Goal: Information Seeking & Learning: Check status

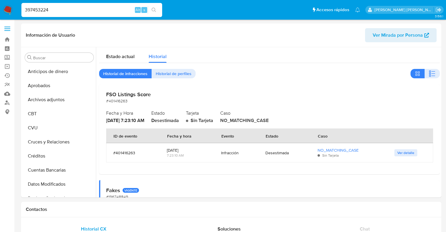
select select "10"
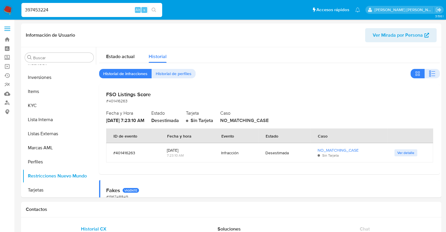
click at [46, 11] on input "397453224" at bounding box center [91, 10] width 141 height 8
paste input "85218440"
type input "385218440"
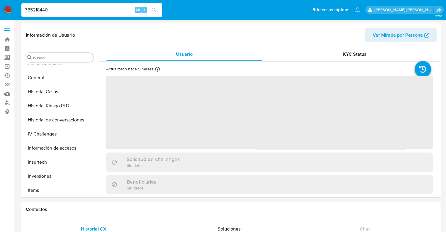
scroll to position [276, 0]
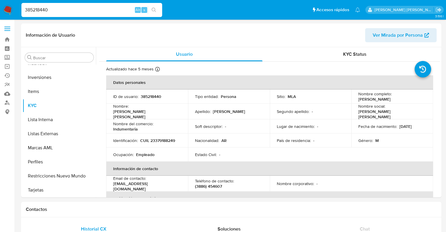
select select "10"
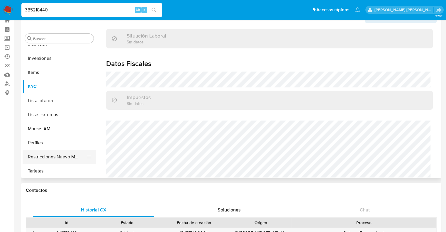
scroll to position [29, 0]
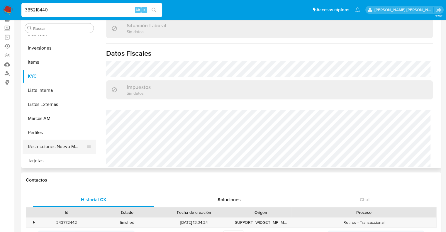
click at [59, 146] on button "Restricciones Nuevo Mundo" at bounding box center [57, 147] width 69 height 14
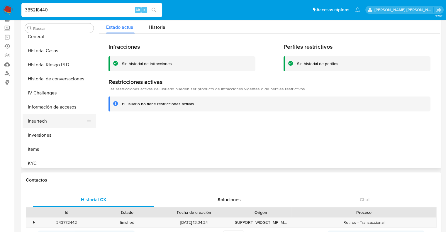
scroll to position [188, 0]
click at [54, 55] on button "Historial Casos" at bounding box center [57, 52] width 69 height 14
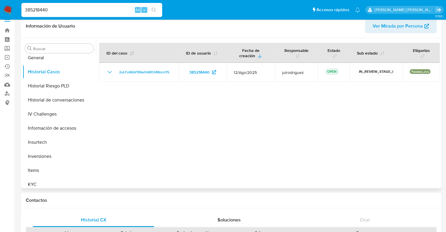
scroll to position [0, 0]
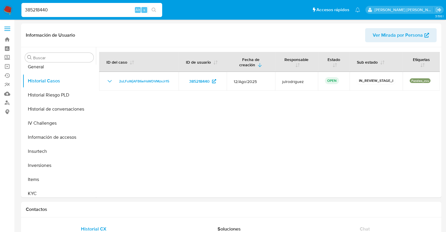
click at [33, 10] on input "385218440" at bounding box center [91, 10] width 141 height 8
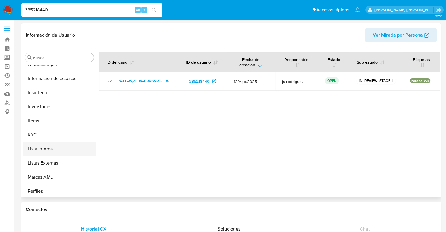
scroll to position [276, 0]
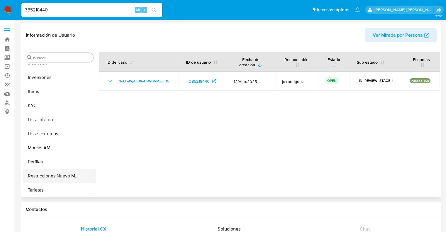
click at [49, 177] on button "Restricciones Nuevo Mundo" at bounding box center [57, 176] width 69 height 14
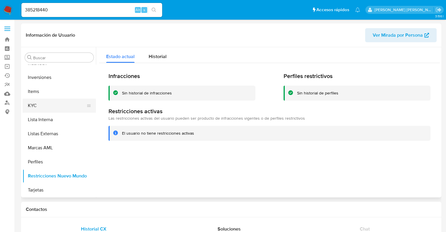
click at [41, 109] on button "KYC" at bounding box center [57, 106] width 69 height 14
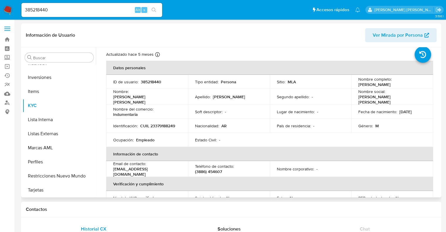
scroll to position [0, 0]
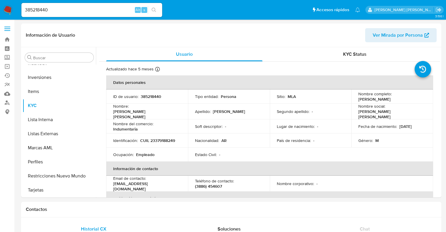
click at [42, 10] on input "385218440" at bounding box center [91, 10] width 141 height 8
paste input "1185792199"
type input "1185792199"
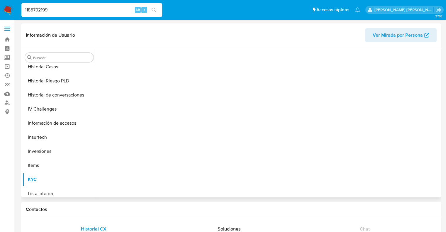
scroll to position [276, 0]
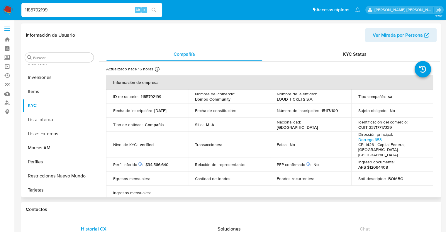
select select "10"
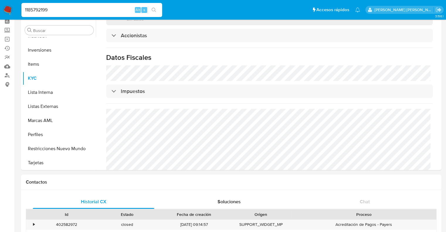
scroll to position [59, 0]
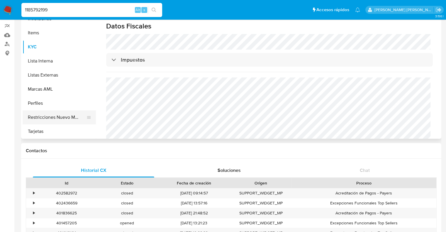
click at [52, 117] on button "Restricciones Nuevo Mundo" at bounding box center [57, 117] width 69 height 14
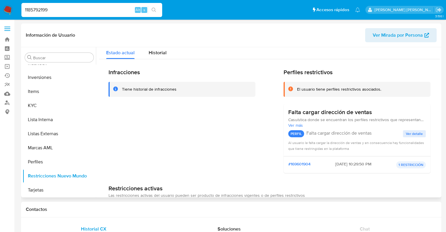
scroll to position [0, 0]
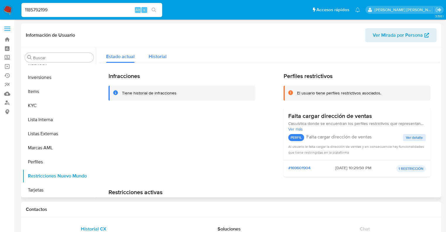
click at [157, 58] on span "Historial" at bounding box center [158, 56] width 18 height 7
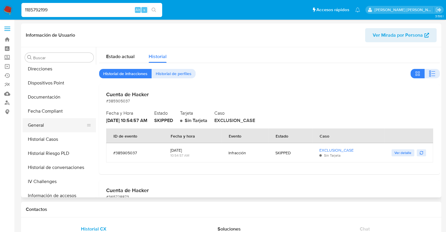
scroll to position [129, 0]
click at [48, 143] on button "Historial Casos" at bounding box center [57, 140] width 69 height 14
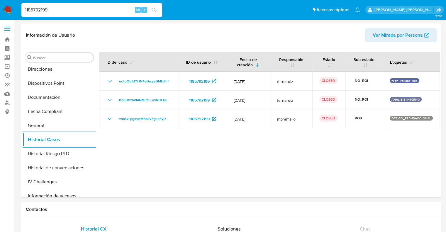
click at [43, 9] on input "1185792199" at bounding box center [91, 10] width 141 height 8
paste input "221576886"
type input "1221576886"
click at [154, 11] on icon "search-icon" at bounding box center [154, 10] width 4 height 4
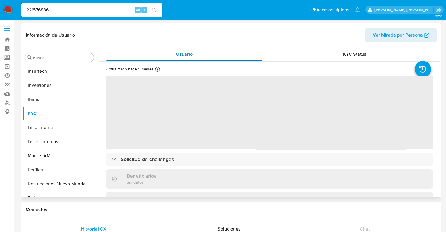
scroll to position [290, 0]
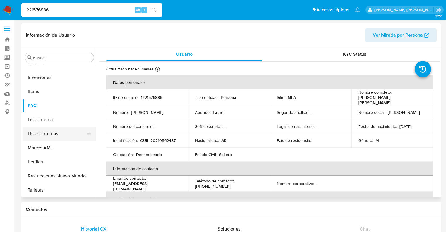
select select "10"
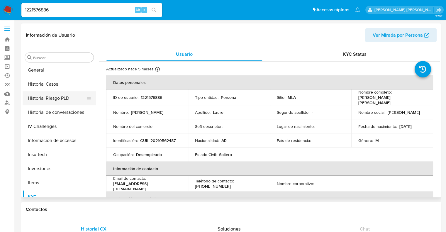
scroll to position [205, 0]
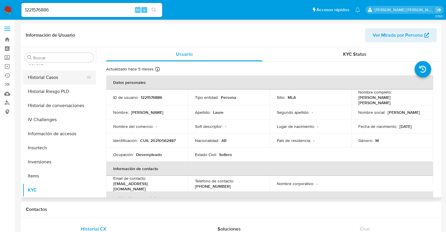
click at [48, 78] on button "Historial Casos" at bounding box center [57, 77] width 69 height 14
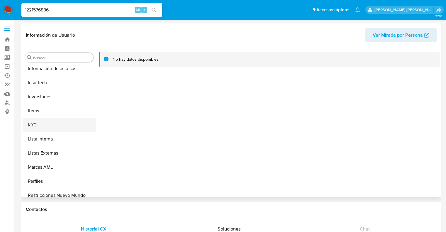
scroll to position [290, 0]
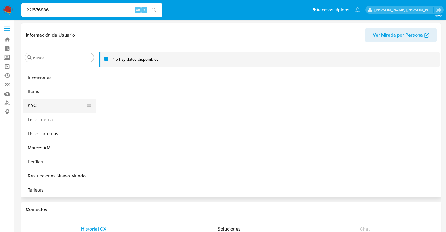
click at [35, 106] on button "KYC" at bounding box center [57, 106] width 69 height 14
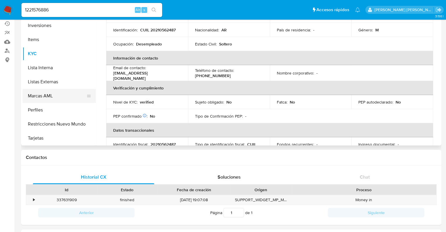
scroll to position [59, 0]
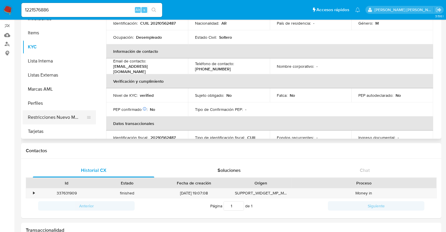
click at [48, 117] on button "Restricciones Nuevo Mundo" at bounding box center [57, 117] width 69 height 14
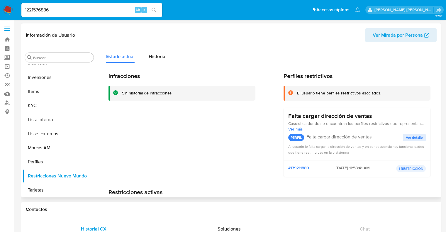
scroll to position [0, 0]
click at [6, 103] on link "Buscador de personas" at bounding box center [35, 102] width 70 height 9
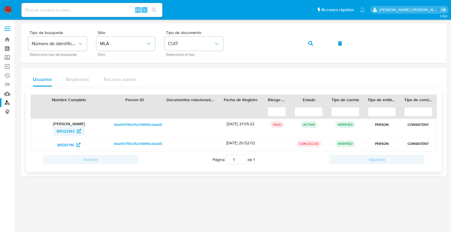
click at [68, 131] on span "84522163" at bounding box center [66, 130] width 18 height 9
click at [306, 45] on button "button" at bounding box center [310, 43] width 20 height 14
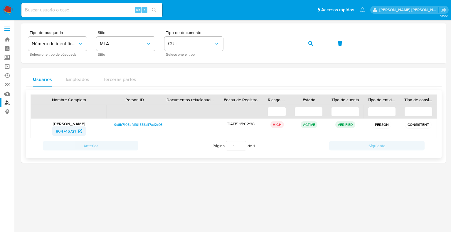
click at [68, 129] on span "804746721" at bounding box center [66, 130] width 20 height 9
click at [312, 45] on icon "button" at bounding box center [310, 43] width 5 height 5
click at [69, 132] on span "278420493" at bounding box center [65, 130] width 21 height 9
click at [310, 43] on icon "button" at bounding box center [310, 43] width 5 height 5
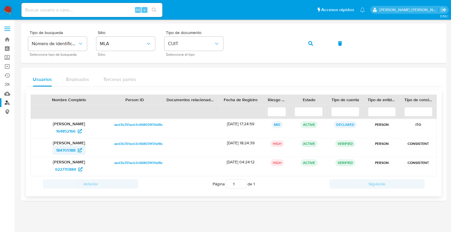
click at [66, 149] on span "184705188" at bounding box center [65, 150] width 19 height 9
click at [310, 45] on icon "button" at bounding box center [310, 43] width 5 height 5
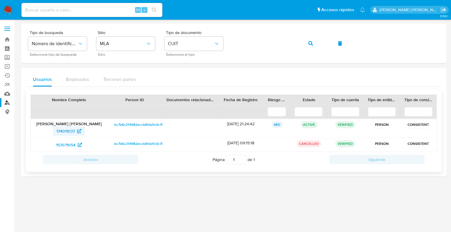
click at [70, 131] on span "174011037" at bounding box center [65, 130] width 18 height 9
click at [306, 42] on button "button" at bounding box center [310, 43] width 20 height 14
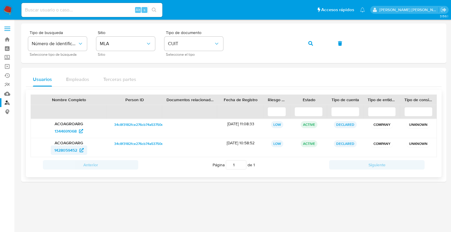
click at [69, 150] on span "1428059452" at bounding box center [65, 150] width 23 height 9
click at [310, 42] on icon "button" at bounding box center [310, 43] width 5 height 5
click at [74, 130] on span "1344691068" at bounding box center [66, 130] width 22 height 9
click at [315, 44] on button "button" at bounding box center [310, 43] width 20 height 14
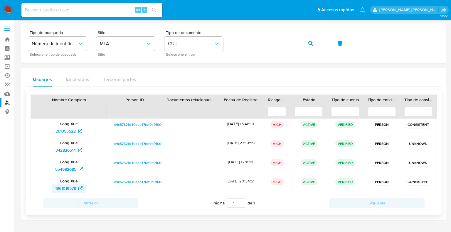
click at [63, 189] on span "1961019578" at bounding box center [65, 188] width 21 height 9
click at [62, 169] on span "554982685" at bounding box center [65, 169] width 21 height 9
click at [70, 152] on span "342826514" at bounding box center [65, 150] width 20 height 9
click at [63, 132] on span "261353522" at bounding box center [65, 130] width 20 height 9
click at [310, 45] on icon "button" at bounding box center [310, 43] width 5 height 5
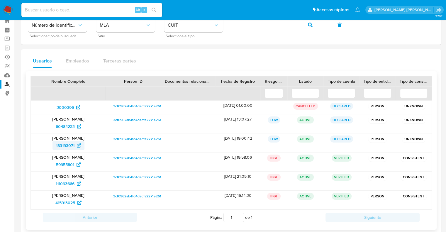
scroll to position [28, 0]
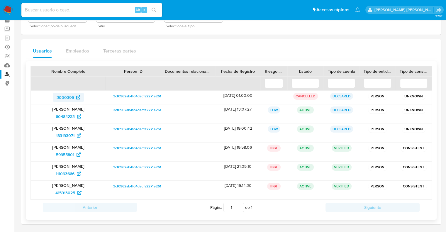
click at [70, 96] on span "3000396" at bounding box center [65, 97] width 17 height 9
click at [63, 117] on span "60484233" at bounding box center [65, 116] width 19 height 9
click at [69, 135] on span "183193071" at bounding box center [65, 135] width 18 height 9
click at [69, 155] on span "59955801" at bounding box center [65, 154] width 18 height 9
click at [58, 173] on span "111093666" at bounding box center [65, 173] width 19 height 9
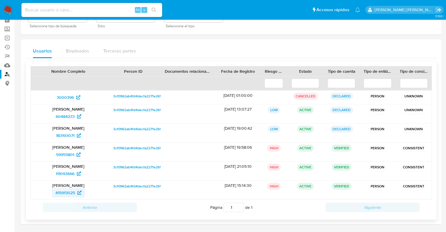
click at [60, 190] on span "415913025" at bounding box center [65, 192] width 20 height 9
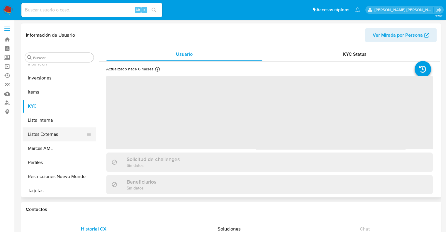
scroll to position [276, 0]
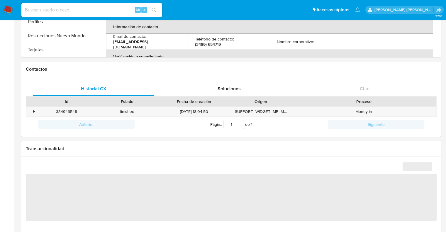
select select "10"
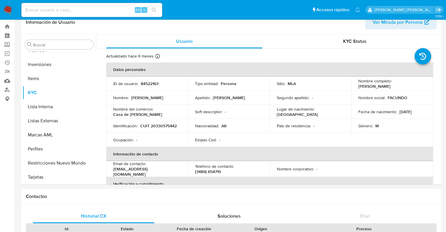
scroll to position [0, 0]
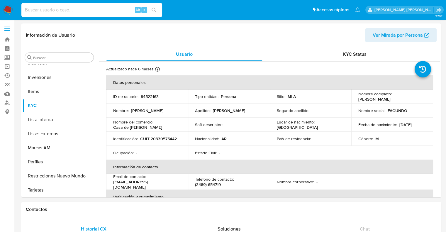
click at [68, 12] on input at bounding box center [91, 10] width 141 height 8
paste input "20373987361"
type input "20373987361"
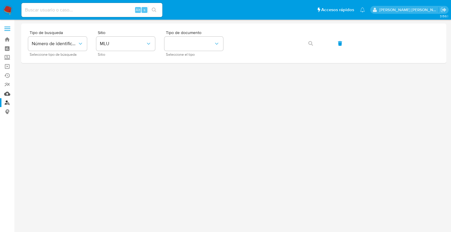
click at [6, 94] on link "Mulan" at bounding box center [35, 93] width 70 height 9
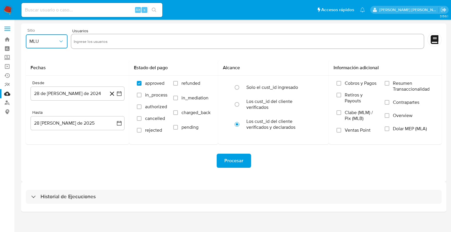
click at [55, 45] on button "MLU" at bounding box center [47, 41] width 42 height 14
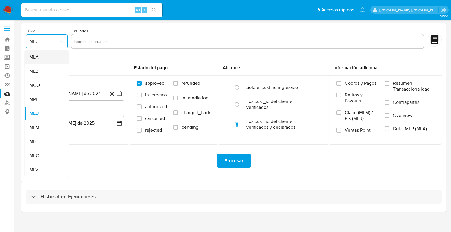
click at [38, 59] on span "MLA" at bounding box center [33, 57] width 9 height 6
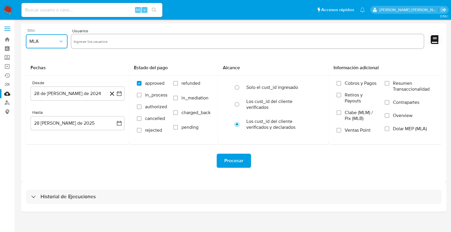
click at [89, 44] on input "text" at bounding box center [247, 41] width 347 height 9
type input "84522163"
click at [87, 60] on div "Fechas" at bounding box center [77, 68] width 103 height 16
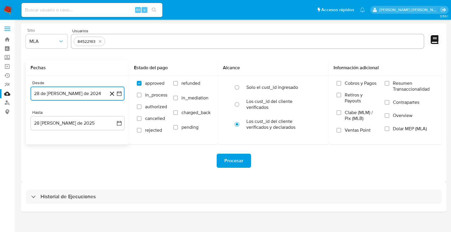
click at [118, 95] on icon "button" at bounding box center [119, 93] width 5 height 5
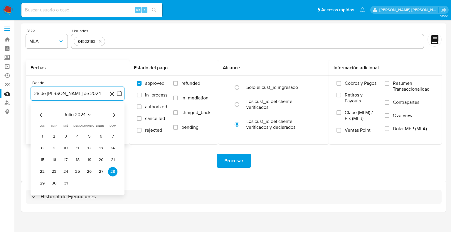
click at [115, 114] on icon "Mes siguiente" at bounding box center [113, 114] width 7 height 7
click at [114, 114] on icon "Mes siguiente" at bounding box center [113, 114] width 7 height 7
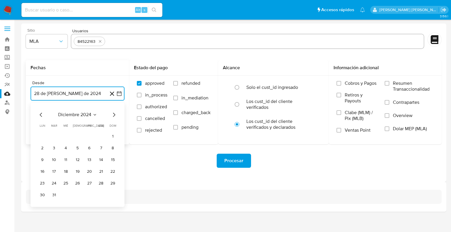
click at [111, 117] on icon "Mes siguiente" at bounding box center [113, 114] width 7 height 7
click at [66, 137] on button "1" at bounding box center [65, 136] width 9 height 9
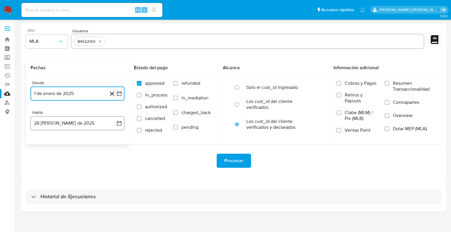
click at [119, 126] on button "28 de agosto de 2025" at bounding box center [78, 123] width 94 height 14
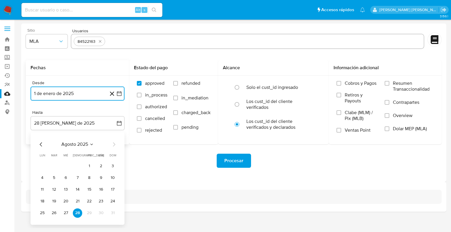
click at [41, 146] on icon "Mes anterior" at bounding box center [41, 144] width 7 height 7
click at [41, 146] on icon "Mes anterior" at bounding box center [41, 144] width 2 height 4
drag, startPoint x: 43, startPoint y: 226, endPoint x: 48, endPoint y: 224, distance: 5.2
click at [43, 226] on button "30" at bounding box center [42, 224] width 9 height 9
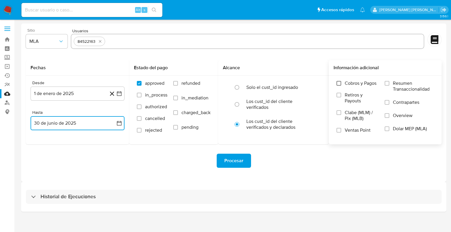
click at [341, 84] on input "Cobros y Pagos" at bounding box center [338, 83] width 5 height 5
click at [339, 95] on input "Retiros y Payouts" at bounding box center [338, 95] width 5 height 5
click at [338, 129] on input "Ventas Point" at bounding box center [338, 130] width 5 height 5
click at [387, 84] on input "Resumen Transaccionalidad" at bounding box center [386, 83] width 5 height 5
click at [384, 104] on div "Cobros y Pagos Retiros y Payouts Clabe (MLM) / Pix (MLB) Ventas Point Resumen T…" at bounding box center [384, 109] width 103 height 59
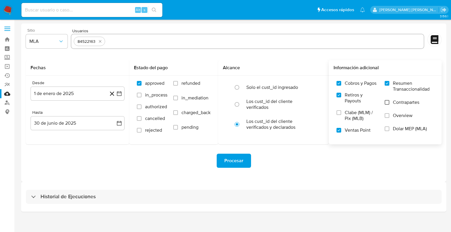
click at [388, 102] on input "Contrapartes" at bounding box center [386, 102] width 5 height 5
click at [385, 115] on input "Overview" at bounding box center [386, 115] width 5 height 5
click at [392, 131] on label "Dolar MEP (MLA)" at bounding box center [408, 132] width 49 height 13
click at [389, 131] on input "Dolar MEP (MLA)" at bounding box center [386, 128] width 5 height 5
click at [231, 162] on span "Procesar" at bounding box center [233, 160] width 19 height 13
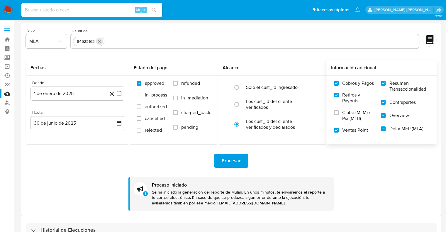
click at [100, 42] on icon "quitar 84522163" at bounding box center [99, 41] width 5 height 5
click at [87, 40] on input "text" at bounding box center [245, 41] width 344 height 9
paste input "804746721"
type input "804746721"
click at [99, 69] on h2 "Fechas" at bounding box center [78, 68] width 94 height 6
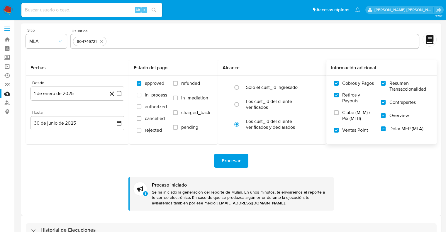
click at [234, 163] on span "Procesar" at bounding box center [231, 160] width 19 height 13
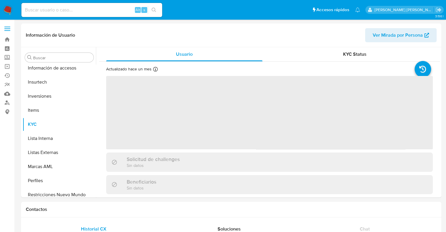
scroll to position [276, 0]
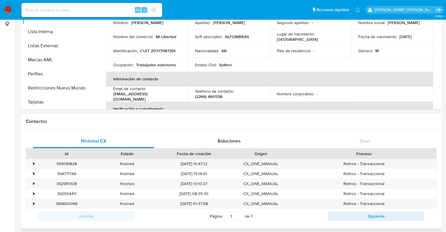
select select "10"
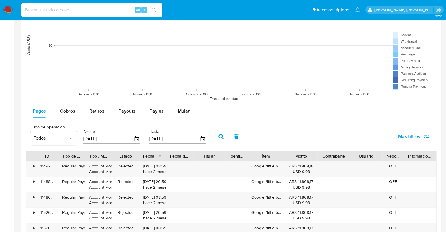
scroll to position [499, 0]
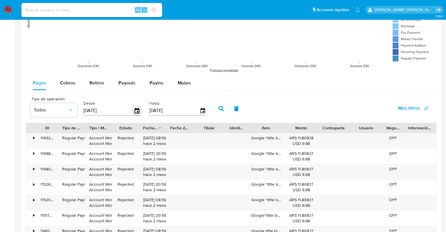
click at [136, 112] on icon "button" at bounding box center [137, 111] width 10 height 10
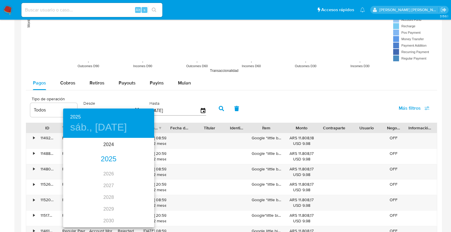
click at [108, 160] on div "2025" at bounding box center [108, 159] width 91 height 12
click at [79, 150] on div "ene." at bounding box center [78, 150] width 30 height 22
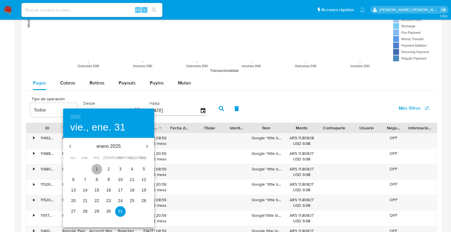
click at [97, 169] on p "1" at bounding box center [97, 169] width 2 height 6
type input "[DATE]"
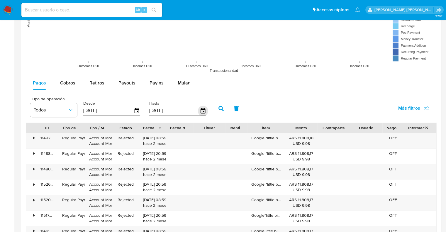
click at [204, 110] on icon "button" at bounding box center [203, 111] width 10 height 10
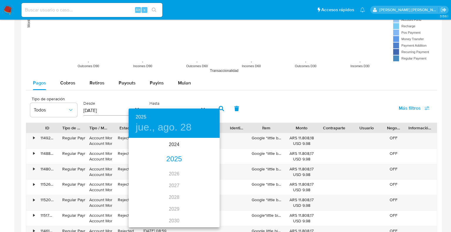
click at [170, 163] on div "2025" at bounding box center [174, 159] width 91 height 12
click at [202, 173] on div "jun." at bounding box center [204, 172] width 30 height 22
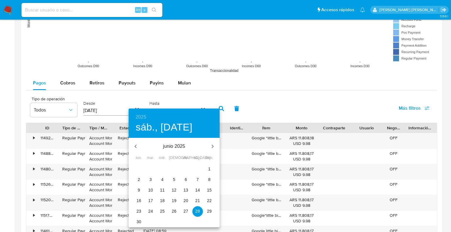
click at [139, 221] on p "30" at bounding box center [138, 222] width 5 height 6
type input "30/06/2025"
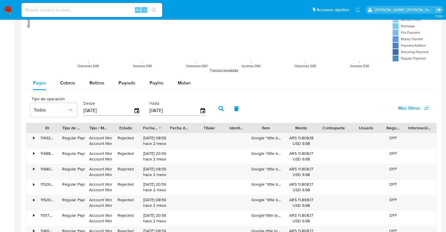
click at [214, 112] on button "button" at bounding box center [221, 109] width 15 height 14
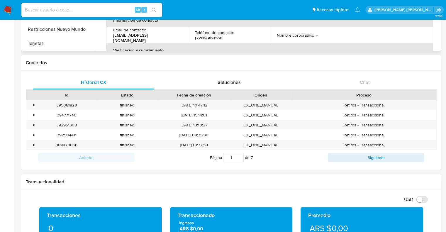
scroll to position [0, 0]
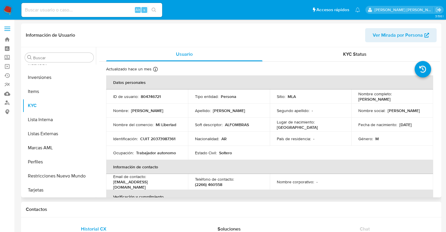
click at [151, 97] on p "804746721" at bounding box center [151, 96] width 20 height 5
copy p "804746721"
click at [59, 11] on input at bounding box center [91, 10] width 141 height 8
paste input "1518616974"
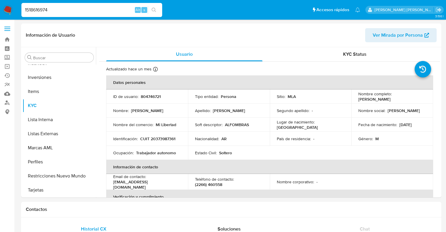
type input "1518616974"
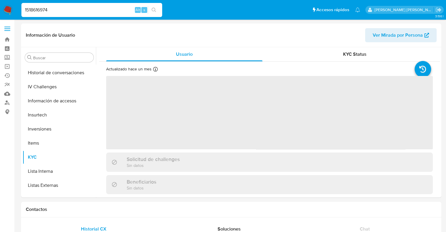
scroll to position [276, 0]
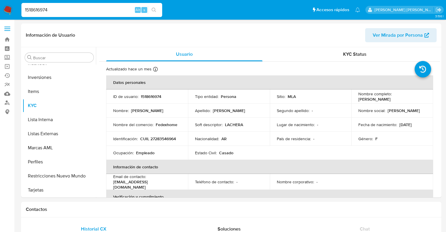
select select "10"
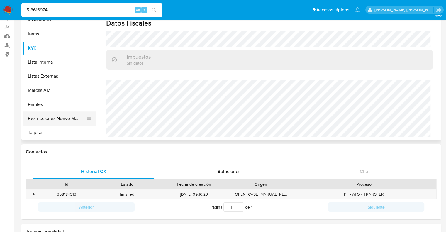
scroll to position [59, 0]
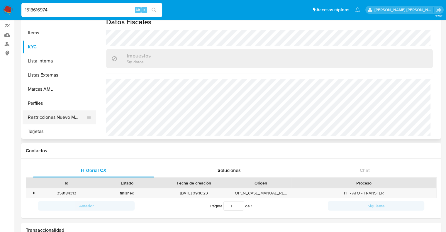
click at [51, 116] on button "Restricciones Nuevo Mundo" at bounding box center [57, 117] width 69 height 14
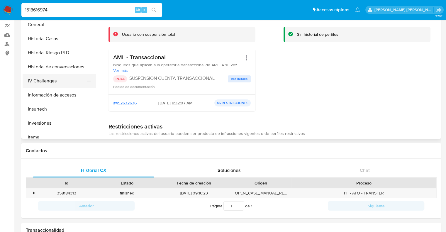
scroll to position [158, 0]
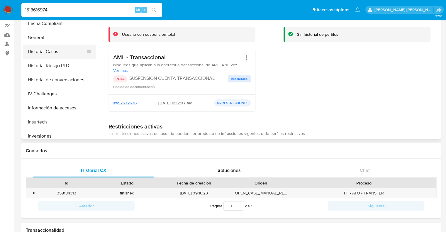
click at [52, 53] on button "Historial Casos" at bounding box center [57, 52] width 69 height 14
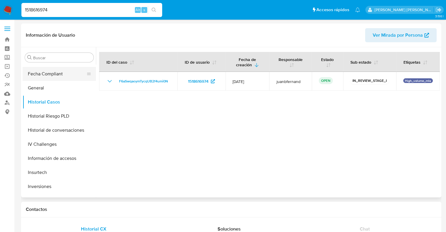
scroll to position [176, 0]
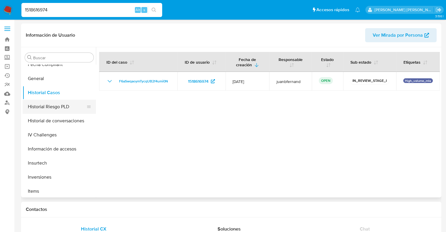
click at [50, 110] on button "Historial Riesgo PLD" at bounding box center [57, 107] width 69 height 14
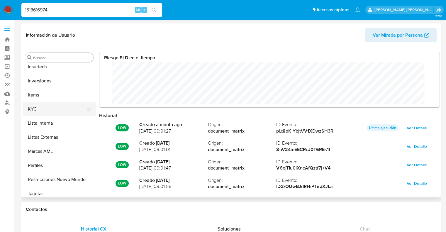
scroll to position [276, 0]
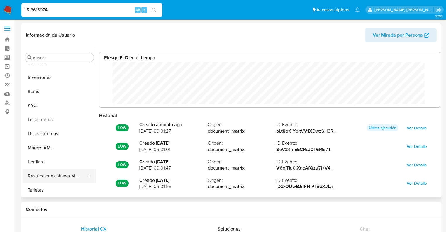
click at [42, 173] on button "Restricciones Nuevo Mundo" at bounding box center [57, 176] width 69 height 14
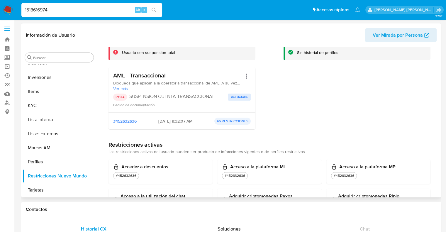
scroll to position [29, 0]
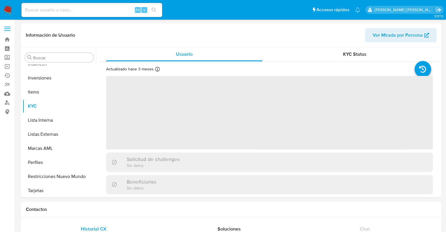
scroll to position [276, 0]
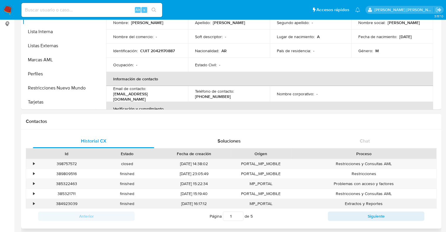
select select "10"
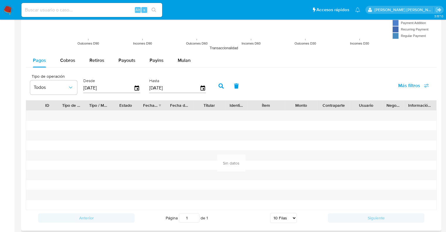
scroll to position [528, 0]
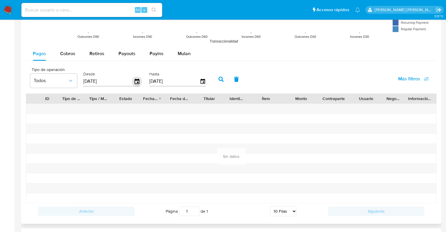
click at [134, 81] on icon "button" at bounding box center [137, 81] width 10 height 10
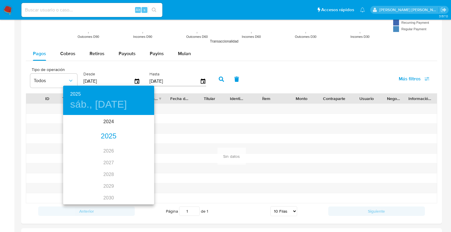
click at [111, 134] on div "2025" at bounding box center [108, 137] width 91 height 12
click at [79, 129] on div "ene." at bounding box center [78, 127] width 30 height 22
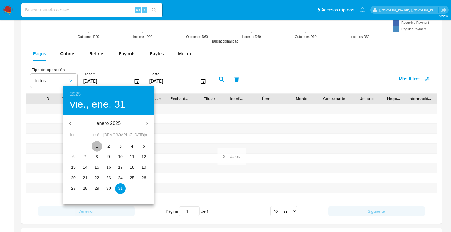
click at [94, 146] on span "1" at bounding box center [97, 146] width 11 height 6
type input "[DATE]"
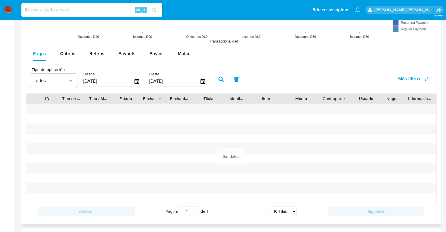
click at [222, 79] on icon "button" at bounding box center [221, 79] width 5 height 5
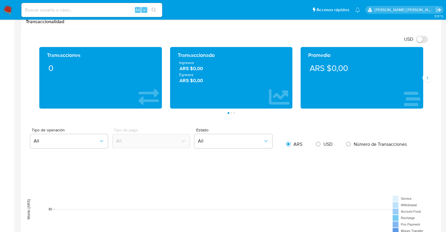
scroll to position [293, 0]
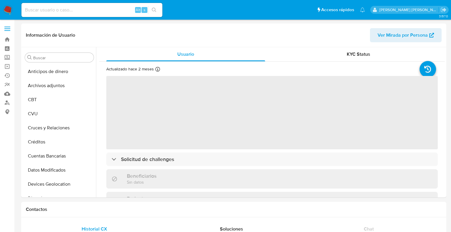
select select "10"
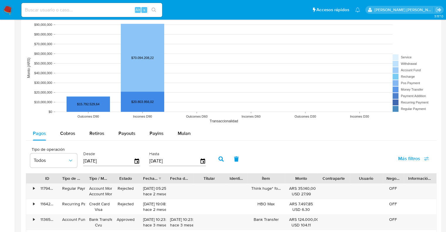
scroll to position [411, 0]
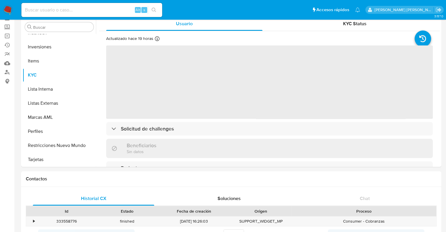
scroll to position [176, 0]
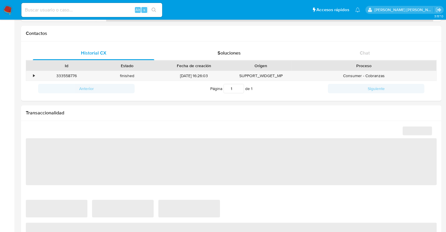
select select "10"
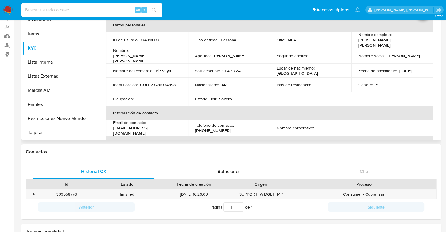
scroll to position [0, 0]
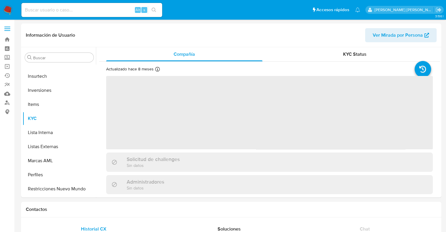
scroll to position [276, 0]
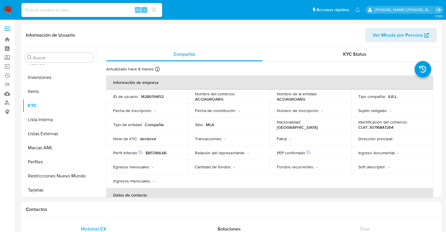
select select "10"
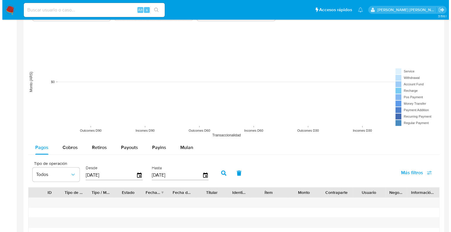
scroll to position [528, 0]
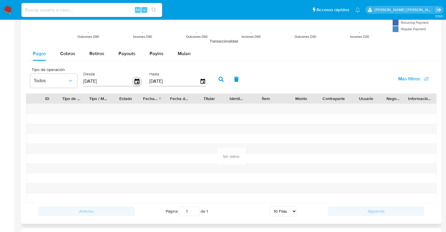
click at [136, 82] on icon "button" at bounding box center [137, 81] width 10 height 10
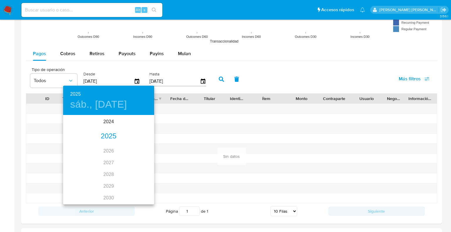
click at [105, 135] on div "2025" at bounding box center [108, 137] width 91 height 12
click at [76, 128] on div "ene." at bounding box center [78, 127] width 30 height 22
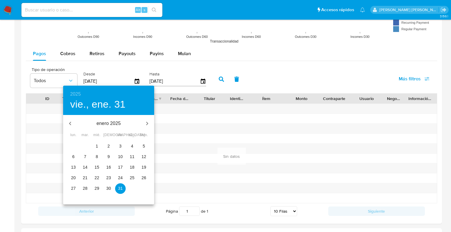
click at [97, 145] on p "1" at bounding box center [97, 146] width 2 height 6
type input "[DATE]"
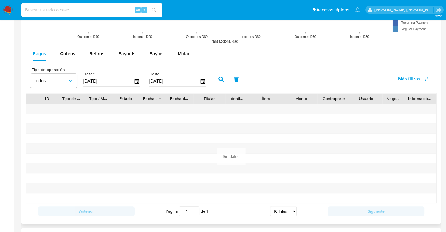
click at [217, 78] on button "button" at bounding box center [221, 79] width 15 height 14
click at [65, 52] on span "Cobros" at bounding box center [67, 53] width 15 height 7
select select "10"
click at [136, 81] on icon "button" at bounding box center [137, 81] width 10 height 10
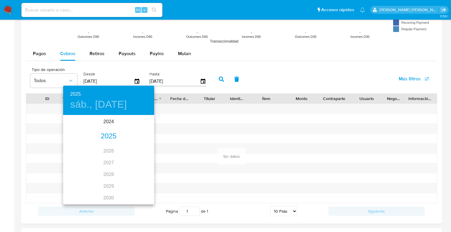
click at [104, 133] on div "2025" at bounding box center [108, 137] width 91 height 12
click at [80, 125] on div "ene." at bounding box center [78, 127] width 30 height 22
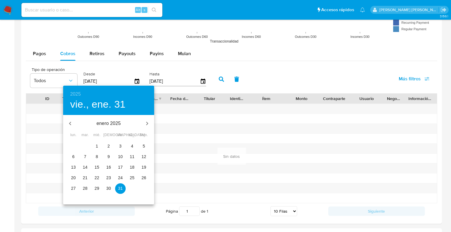
click at [98, 147] on span "1" at bounding box center [97, 146] width 11 height 6
type input "[DATE]"
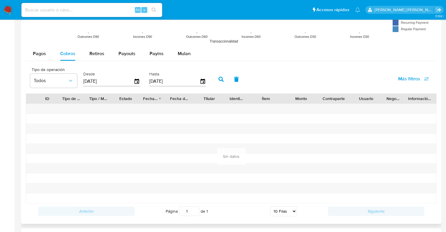
click at [219, 82] on button "button" at bounding box center [221, 79] width 15 height 14
click at [100, 54] on span "Retiros" at bounding box center [96, 53] width 15 height 7
select select "10"
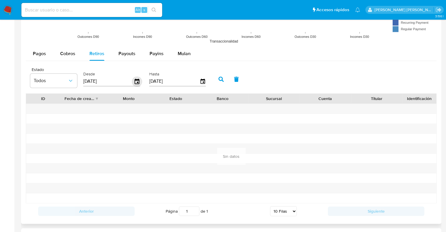
click at [134, 82] on icon "button" at bounding box center [137, 81] width 10 height 10
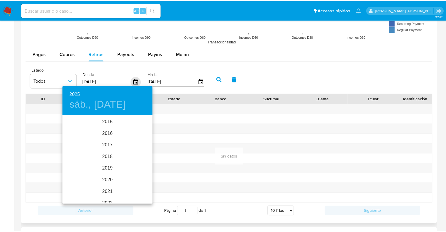
scroll to position [82, 0]
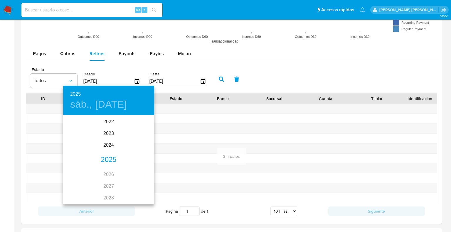
click at [104, 159] on div "2025" at bounding box center [108, 160] width 91 height 12
click at [76, 127] on div "ene." at bounding box center [78, 127] width 30 height 22
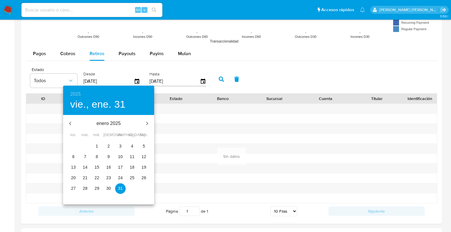
click at [96, 145] on p "1" at bounding box center [97, 146] width 2 height 6
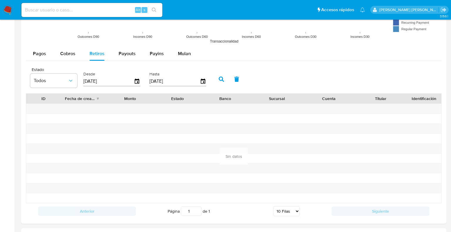
type input "[DATE]"
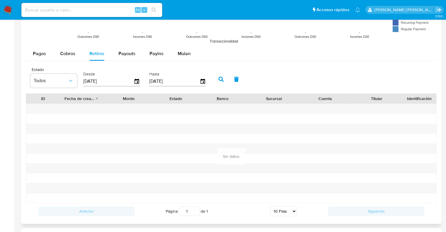
click at [222, 81] on icon "button" at bounding box center [221, 79] width 5 height 5
click at [126, 54] on span "Payouts" at bounding box center [127, 53] width 17 height 7
select select "10"
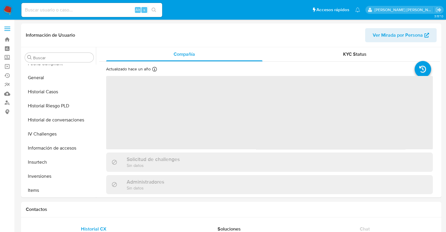
scroll to position [276, 0]
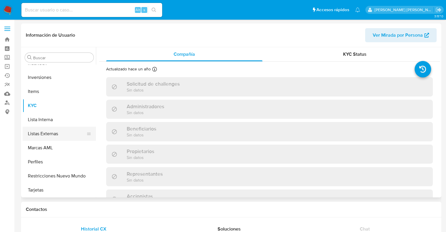
select select "10"
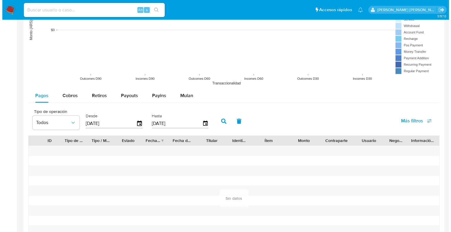
scroll to position [469, 0]
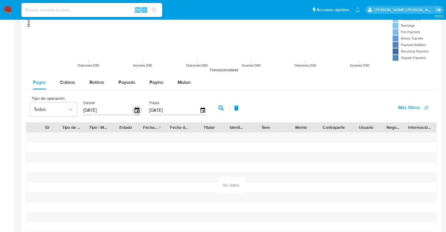
click at [140, 110] on icon "button" at bounding box center [137, 110] width 10 height 10
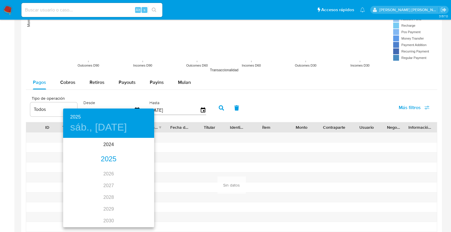
click at [104, 162] on div "2025" at bounding box center [108, 159] width 91 height 12
click at [78, 151] on div "ene." at bounding box center [78, 150] width 30 height 22
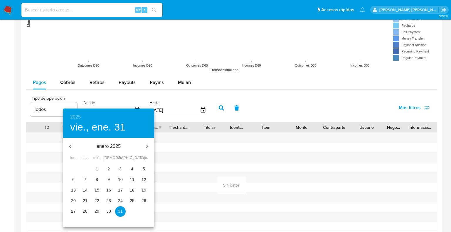
click at [98, 170] on p "1" at bounding box center [97, 169] width 2 height 6
type input "[DATE]"
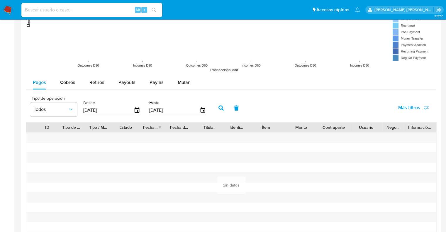
click at [219, 110] on icon "button" at bounding box center [221, 107] width 5 height 5
click at [65, 85] on span "Cobros" at bounding box center [67, 82] width 15 height 7
select select "10"
click at [140, 111] on icon "button" at bounding box center [137, 110] width 10 height 10
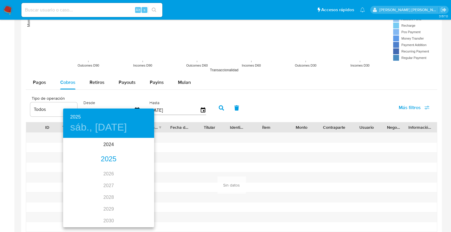
click at [102, 158] on div "2025" at bounding box center [108, 159] width 91 height 12
click at [78, 149] on div "ene." at bounding box center [78, 150] width 30 height 22
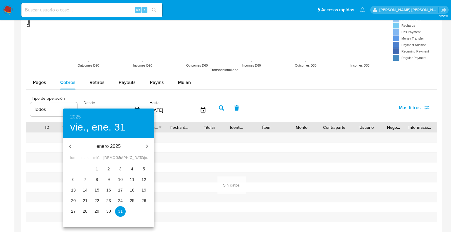
click at [95, 169] on span "1" at bounding box center [97, 169] width 11 height 6
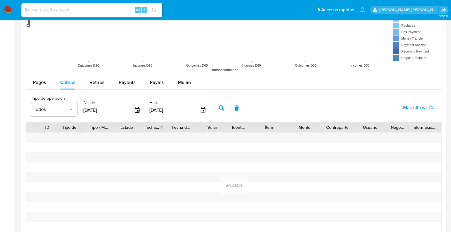
type input "[DATE]"
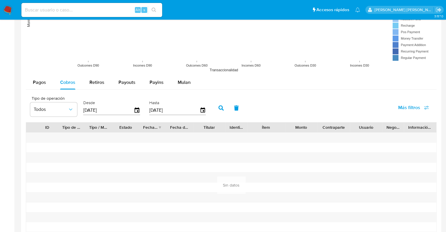
click at [223, 110] on icon "button" at bounding box center [221, 107] width 5 height 5
click at [94, 82] on span "Retiros" at bounding box center [96, 82] width 15 height 7
select select "10"
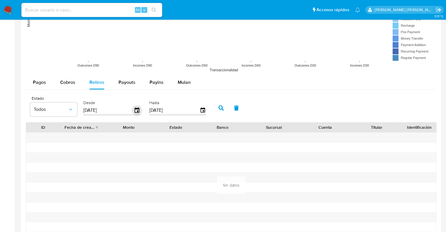
click at [135, 109] on icon "button" at bounding box center [137, 109] width 5 height 5
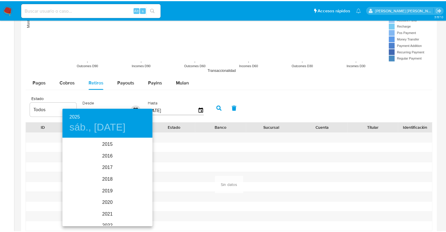
scroll to position [82, 0]
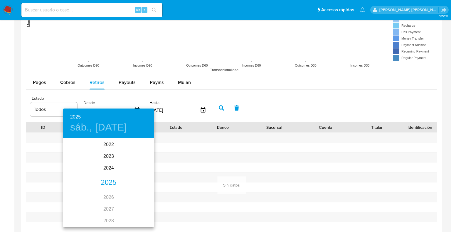
click at [109, 185] on div "2025" at bounding box center [108, 183] width 91 height 12
click at [83, 152] on div "ene." at bounding box center [78, 150] width 30 height 22
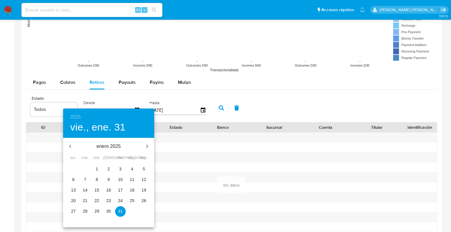
click at [97, 167] on p "1" at bounding box center [97, 169] width 2 height 6
type input "[DATE]"
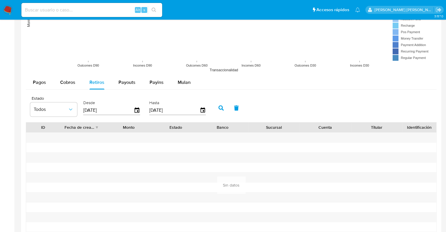
click at [227, 107] on button "button" at bounding box center [221, 108] width 15 height 14
click at [132, 82] on span "Payouts" at bounding box center [127, 82] width 17 height 7
select select "10"
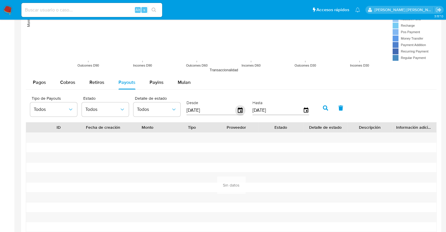
click at [238, 112] on icon "button" at bounding box center [240, 109] width 5 height 5
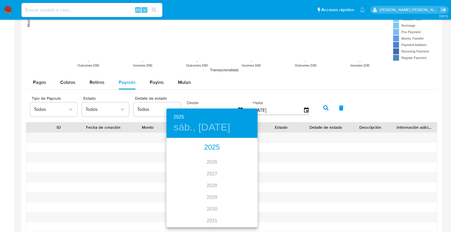
click at [203, 145] on div "2025" at bounding box center [211, 148] width 91 height 12
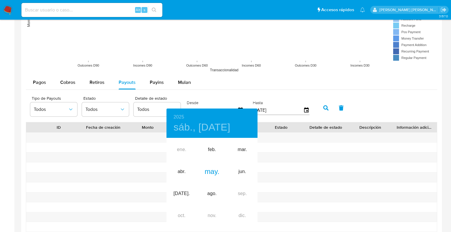
click at [272, 149] on div at bounding box center [225, 116] width 451 height 232
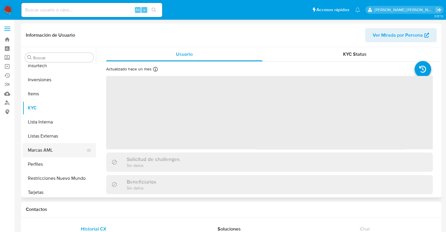
scroll to position [276, 0]
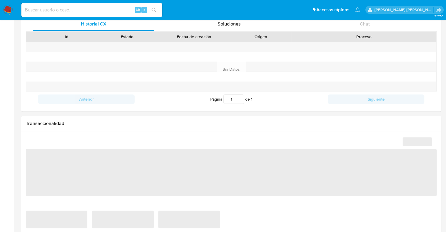
select select "10"
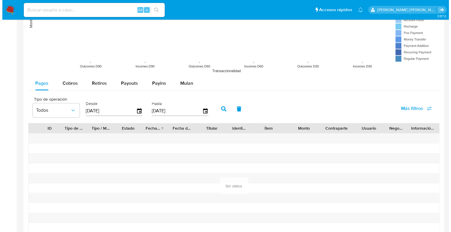
scroll to position [499, 0]
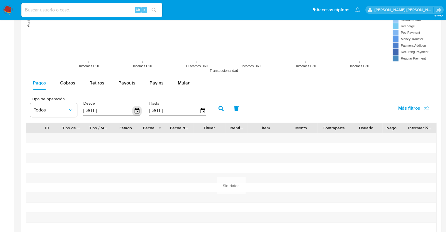
click at [137, 112] on icon "button" at bounding box center [137, 110] width 5 height 5
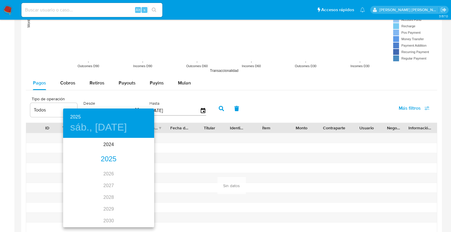
click at [105, 161] on div "2025" at bounding box center [108, 159] width 91 height 12
click at [75, 151] on div "ene." at bounding box center [78, 150] width 30 height 22
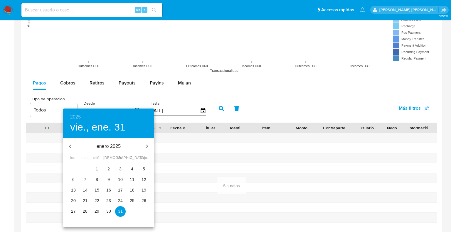
click at [98, 170] on span "1" at bounding box center [97, 169] width 11 height 6
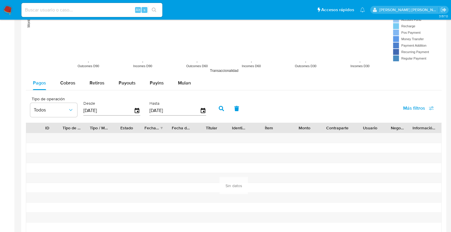
type input "[DATE]"
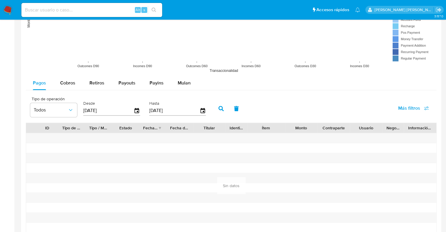
click at [221, 109] on icon "button" at bounding box center [221, 108] width 5 height 5
click at [70, 83] on span "Cobros" at bounding box center [67, 83] width 15 height 7
select select "10"
click at [137, 111] on icon "button" at bounding box center [137, 110] width 5 height 5
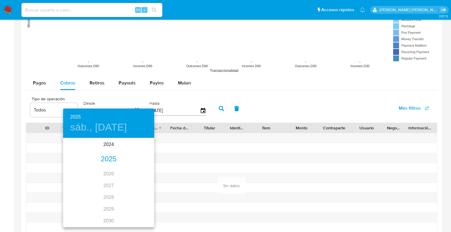
click at [107, 157] on div "2025" at bounding box center [108, 159] width 91 height 12
click at [78, 149] on div "ene." at bounding box center [78, 150] width 30 height 22
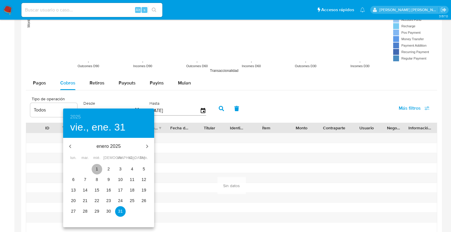
click at [94, 169] on span "1" at bounding box center [97, 169] width 11 height 6
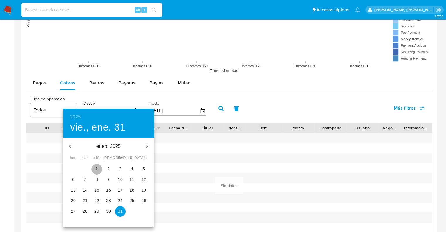
type input "[DATE]"
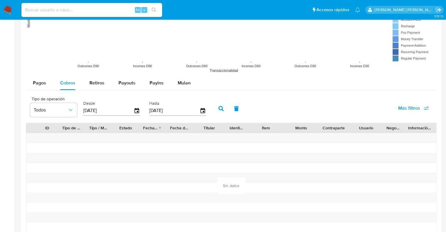
click at [222, 106] on icon "button" at bounding box center [221, 108] width 5 height 5
click at [95, 83] on span "Retiros" at bounding box center [96, 83] width 15 height 7
select select "10"
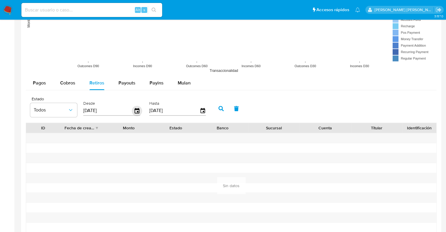
click at [134, 109] on icon "button" at bounding box center [137, 111] width 10 height 10
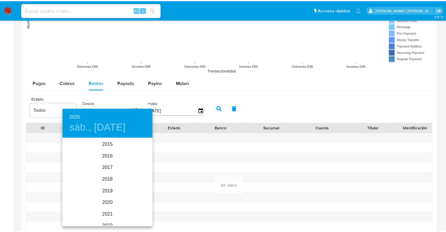
scroll to position [82, 0]
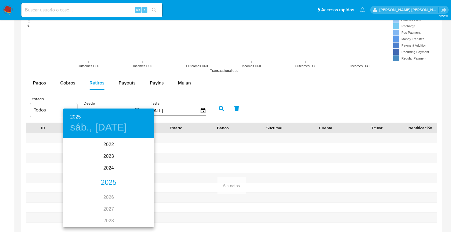
click at [104, 182] on div "2025" at bounding box center [108, 183] width 91 height 12
click at [77, 151] on div "ene." at bounding box center [78, 150] width 30 height 22
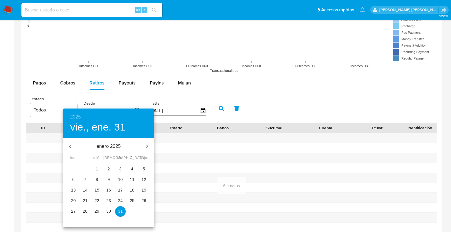
click at [97, 170] on p "1" at bounding box center [97, 169] width 2 height 6
type input "[DATE]"
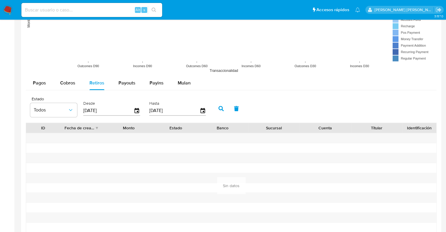
click at [221, 107] on icon "button" at bounding box center [221, 108] width 5 height 5
click at [131, 85] on span "Payouts" at bounding box center [127, 83] width 17 height 7
select select "10"
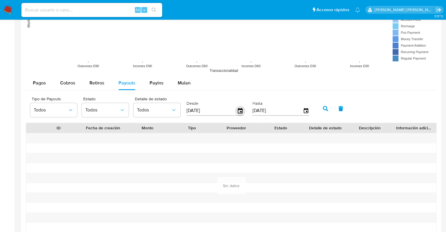
click at [237, 111] on icon "button" at bounding box center [240, 111] width 10 height 10
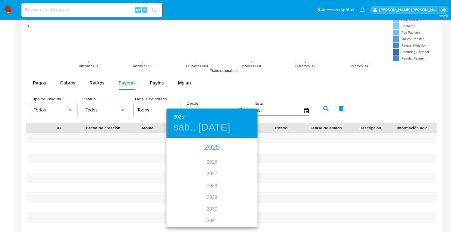
click at [212, 152] on div "2025" at bounding box center [211, 148] width 91 height 12
click at [210, 150] on div "feb." at bounding box center [212, 150] width 30 height 22
type input "28/02/2025"
click at [224, 212] on p "28" at bounding box center [223, 211] width 5 height 6
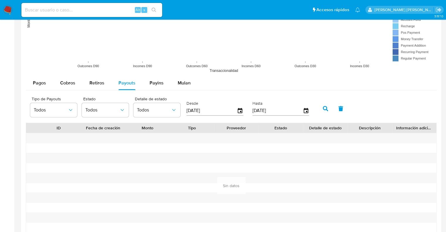
click at [322, 111] on button "button" at bounding box center [325, 109] width 15 height 14
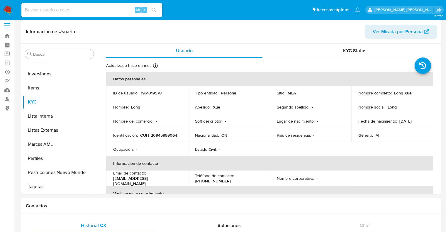
scroll to position [0, 0]
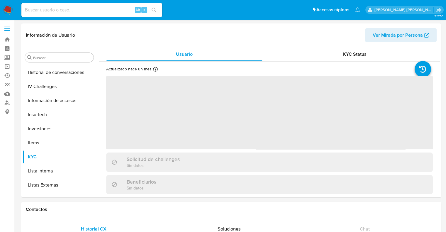
scroll to position [276, 0]
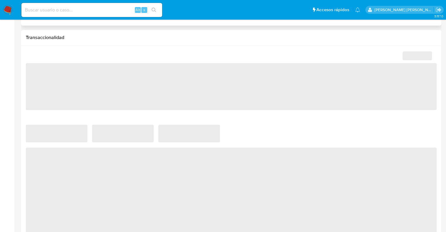
select select "10"
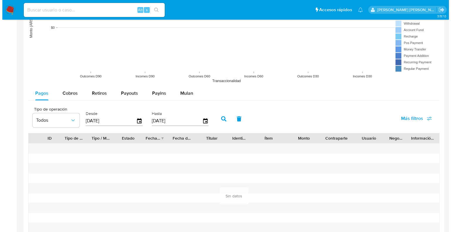
scroll to position [499, 0]
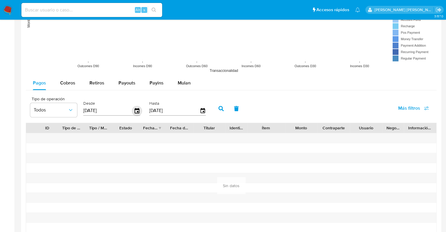
click at [138, 113] on icon "button" at bounding box center [137, 111] width 10 height 10
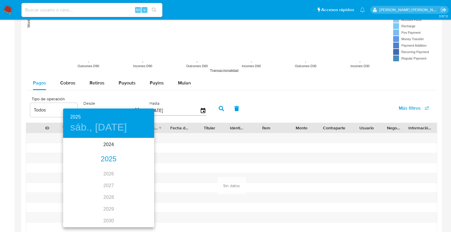
click at [103, 162] on div "2025" at bounding box center [108, 159] width 91 height 12
click at [77, 149] on div "ene." at bounding box center [78, 150] width 30 height 22
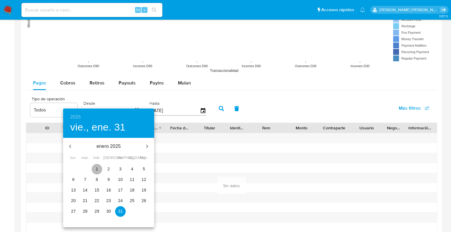
click at [96, 169] on p "1" at bounding box center [97, 169] width 2 height 6
type input "[DATE]"
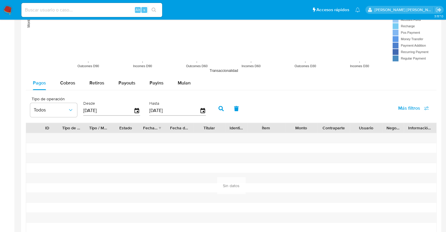
click at [219, 108] on icon "button" at bounding box center [221, 108] width 5 height 5
click at [70, 84] on span "Cobros" at bounding box center [67, 83] width 15 height 7
select select "10"
click at [142, 113] on div "Desde [DATE]" at bounding box center [112, 107] width 61 height 23
click at [139, 114] on div "[DATE]" at bounding box center [111, 110] width 57 height 9
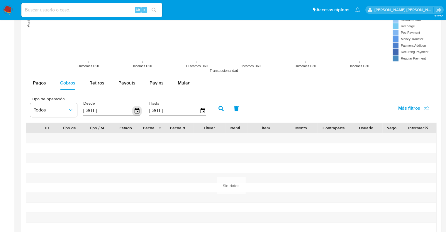
click at [135, 111] on icon "button" at bounding box center [137, 111] width 10 height 10
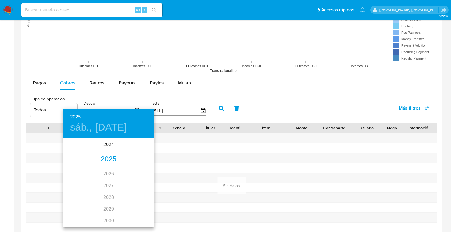
click at [102, 158] on div "2025" at bounding box center [108, 159] width 91 height 12
click at [79, 151] on div "ene." at bounding box center [78, 150] width 30 height 22
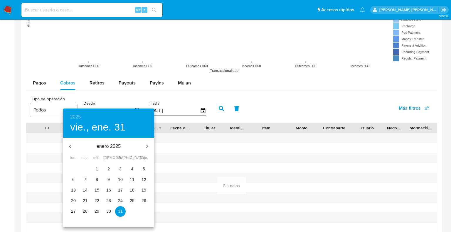
click at [97, 168] on p "1" at bounding box center [97, 169] width 2 height 6
type input "[DATE]"
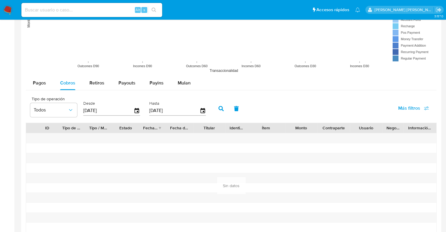
click at [222, 109] on icon "button" at bounding box center [221, 108] width 5 height 5
click at [94, 83] on span "Retiros" at bounding box center [96, 83] width 15 height 7
select select "10"
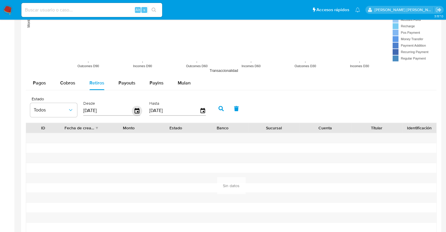
click at [137, 112] on icon "button" at bounding box center [137, 111] width 10 height 10
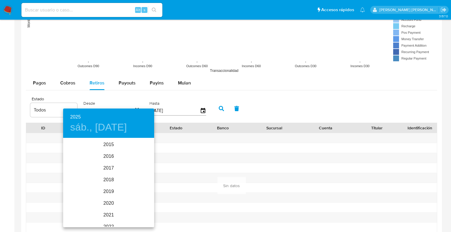
scroll to position [82, 0]
click at [105, 182] on div "2025" at bounding box center [108, 183] width 91 height 12
click at [79, 153] on div "ene." at bounding box center [78, 150] width 30 height 22
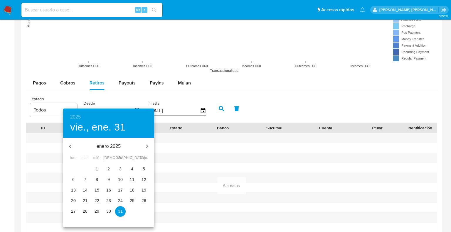
click at [99, 170] on span "1" at bounding box center [97, 169] width 11 height 6
type input "[DATE]"
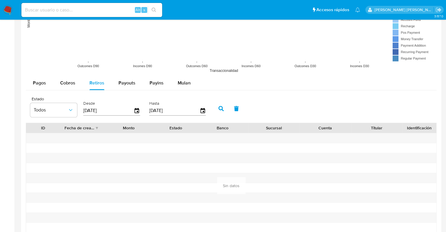
click at [222, 110] on button "button" at bounding box center [221, 109] width 15 height 14
click at [127, 80] on span "Payouts" at bounding box center [127, 83] width 17 height 7
select select "10"
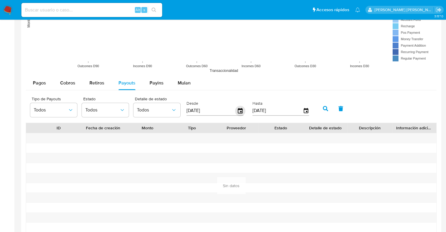
click at [240, 110] on icon "button" at bounding box center [240, 111] width 10 height 10
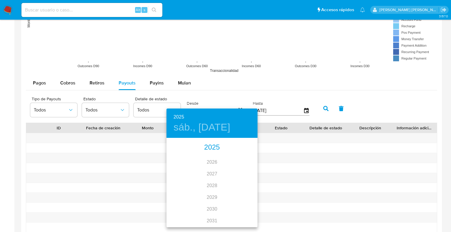
click at [209, 146] on div "2025" at bounding box center [211, 148] width 91 height 12
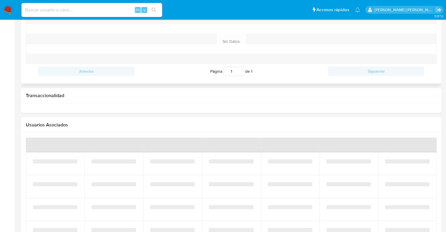
scroll to position [235, 0]
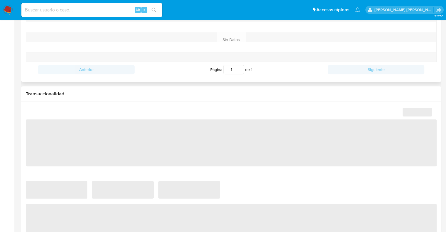
select select "10"
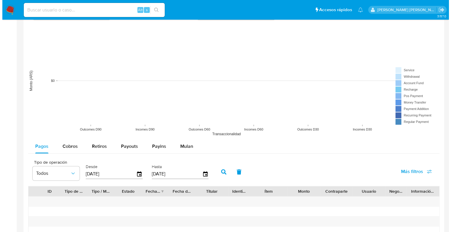
scroll to position [469, 0]
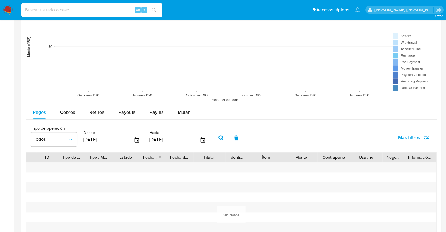
click at [133, 139] on input "[DATE]" at bounding box center [108, 139] width 50 height 9
click at [135, 139] on icon "button" at bounding box center [137, 139] width 5 height 5
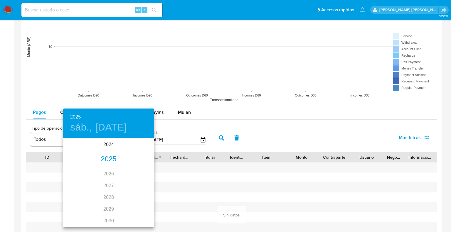
click at [104, 156] on div "2025" at bounding box center [108, 159] width 91 height 12
click at [76, 146] on div "ene." at bounding box center [78, 150] width 30 height 22
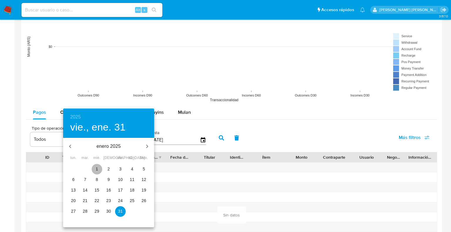
click at [97, 168] on p "1" at bounding box center [97, 169] width 2 height 6
type input "[DATE]"
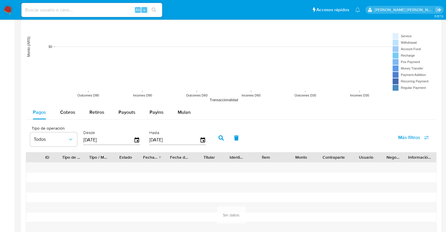
click at [221, 136] on icon "button" at bounding box center [221, 137] width 5 height 5
click at [66, 111] on span "Cobros" at bounding box center [67, 112] width 15 height 7
select select "10"
click at [134, 139] on icon "button" at bounding box center [137, 140] width 10 height 10
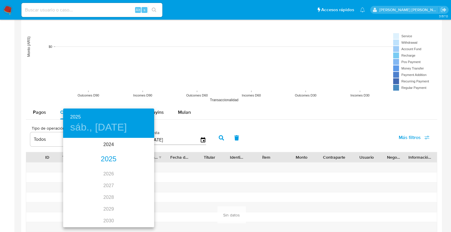
click at [98, 158] on div "2025" at bounding box center [108, 159] width 91 height 12
click at [80, 149] on div "ene." at bounding box center [78, 150] width 30 height 22
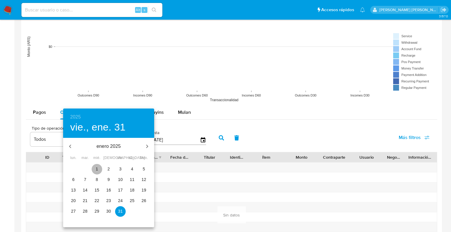
click at [96, 166] on p "1" at bounding box center [97, 169] width 2 height 6
type input "[DATE]"
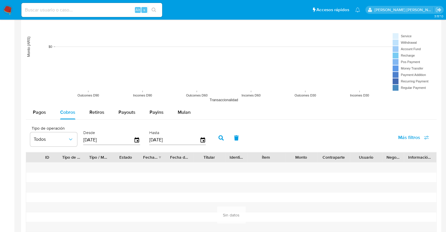
click at [220, 137] on icon "button" at bounding box center [221, 137] width 5 height 5
click at [94, 114] on span "Retiros" at bounding box center [96, 112] width 15 height 7
select select "10"
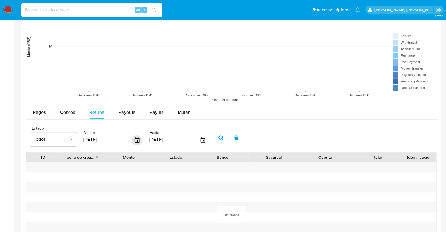
click at [137, 142] on icon "button" at bounding box center [137, 139] width 5 height 5
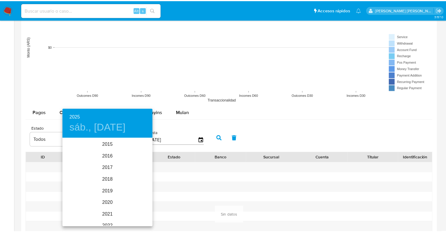
scroll to position [82, 0]
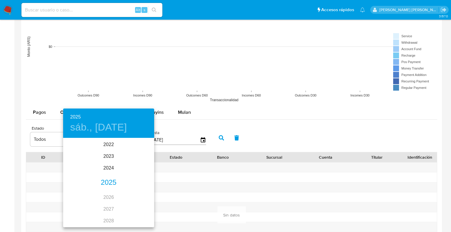
click at [105, 180] on div "2025" at bounding box center [108, 183] width 91 height 12
click at [80, 153] on div "ene." at bounding box center [78, 150] width 30 height 22
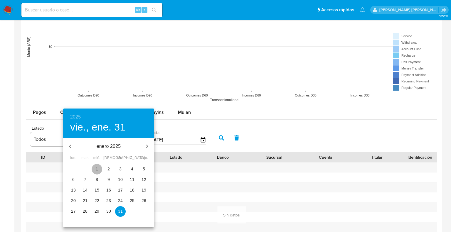
drag, startPoint x: 98, startPoint y: 169, endPoint x: 121, endPoint y: 169, distance: 23.5
click at [98, 169] on p "1" at bounding box center [97, 169] width 2 height 6
type input "[DATE]"
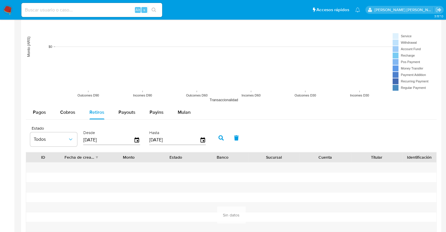
click at [221, 137] on icon "button" at bounding box center [221, 137] width 5 height 5
click at [124, 113] on span "Payouts" at bounding box center [127, 112] width 17 height 7
select select "10"
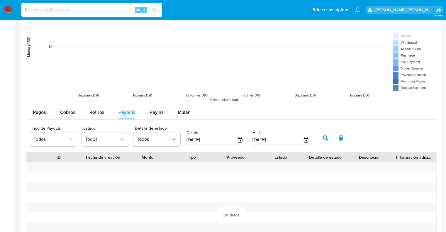
click at [239, 143] on div "[DATE]" at bounding box center [215, 139] width 57 height 9
click at [241, 140] on icon "button" at bounding box center [240, 140] width 10 height 10
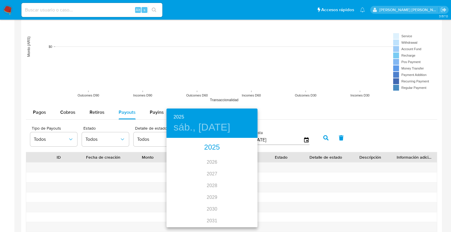
click at [207, 148] on div "2025" at bounding box center [211, 148] width 91 height 12
click at [208, 150] on div "feb." at bounding box center [212, 150] width 30 height 22
type input "[DATE]"
click at [222, 210] on p "28" at bounding box center [223, 211] width 5 height 6
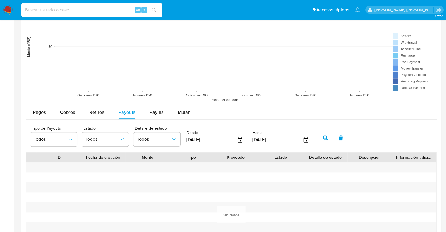
click at [328, 137] on button "button" at bounding box center [325, 138] width 15 height 14
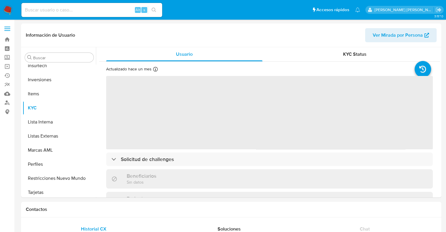
scroll to position [276, 0]
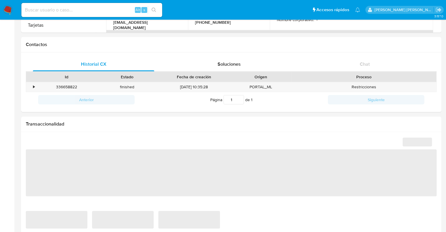
select select "10"
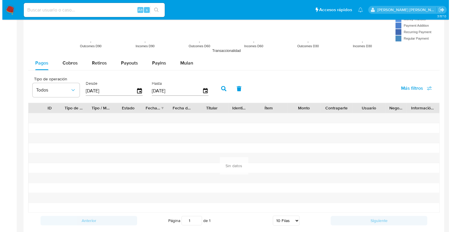
scroll to position [488, 0]
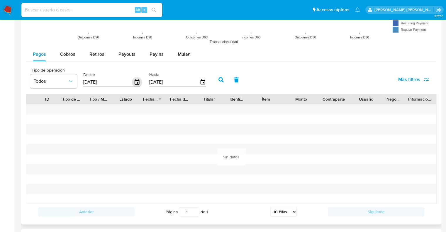
click at [136, 82] on icon "button" at bounding box center [137, 82] width 10 height 10
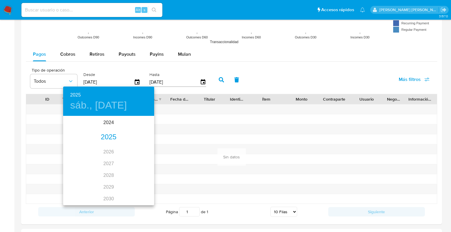
click at [112, 135] on div "2025" at bounding box center [108, 137] width 91 height 12
click at [81, 126] on div "ene." at bounding box center [78, 128] width 30 height 22
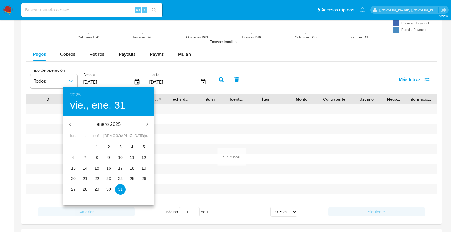
click at [95, 148] on span "1" at bounding box center [97, 147] width 11 height 6
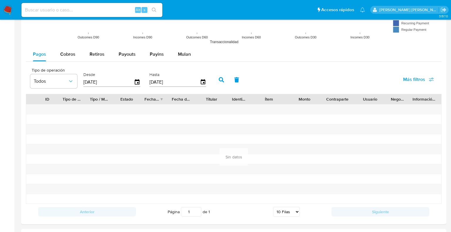
type input "[DATE]"
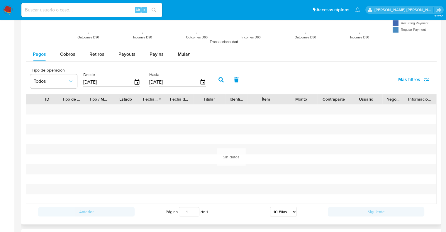
click at [224, 83] on button "button" at bounding box center [221, 80] width 15 height 14
click at [71, 55] on span "Cobros" at bounding box center [67, 54] width 15 height 7
select select "10"
click at [138, 83] on icon "button" at bounding box center [137, 81] width 5 height 5
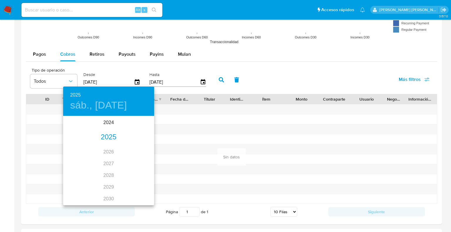
click at [107, 135] on div "2025" at bounding box center [108, 137] width 91 height 12
click at [81, 128] on div "ene." at bounding box center [78, 128] width 30 height 22
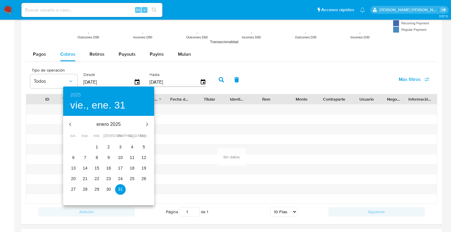
click at [96, 146] on p "1" at bounding box center [97, 147] width 2 height 6
type input "[DATE]"
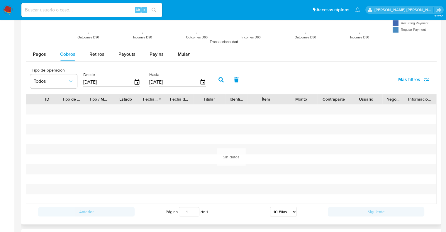
click at [222, 79] on icon "button" at bounding box center [221, 79] width 5 height 5
click at [95, 51] on span "Retiros" at bounding box center [96, 54] width 15 height 7
select select "10"
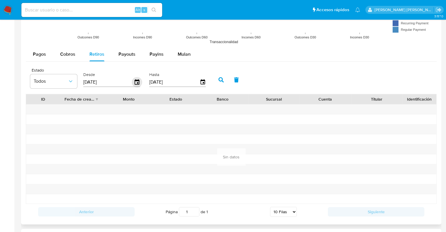
click at [136, 83] on icon "button" at bounding box center [137, 82] width 10 height 10
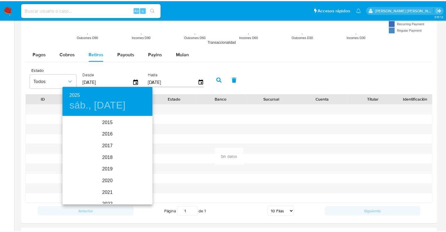
scroll to position [82, 0]
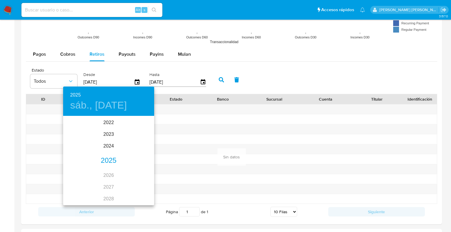
click at [105, 161] on div "2025" at bounding box center [108, 161] width 91 height 12
click at [77, 126] on div "ene." at bounding box center [78, 128] width 30 height 22
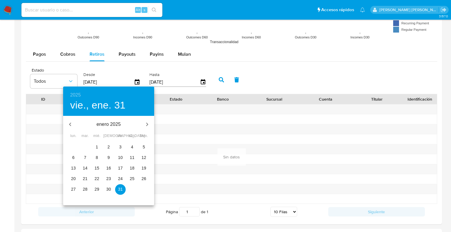
click at [98, 148] on span "1" at bounding box center [97, 147] width 11 height 6
type input "[DATE]"
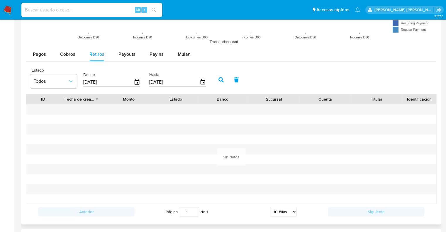
click at [217, 81] on button "button" at bounding box center [221, 80] width 15 height 14
click at [120, 53] on span "Payouts" at bounding box center [127, 54] width 17 height 7
select select "10"
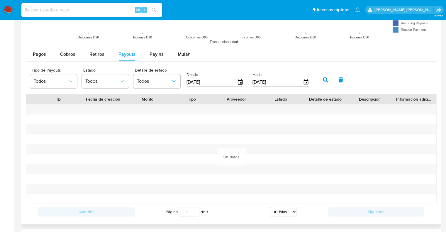
click at [215, 80] on input "[DATE]" at bounding box center [212, 81] width 50 height 9
click at [241, 81] on icon "button" at bounding box center [240, 82] width 10 height 10
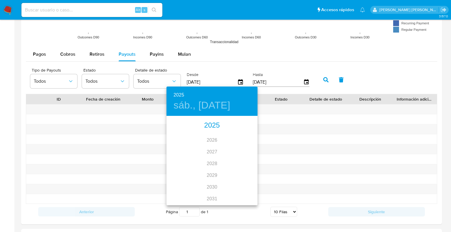
click at [214, 124] on div "2025" at bounding box center [211, 126] width 91 height 12
click at [210, 127] on div "feb." at bounding box center [212, 128] width 30 height 22
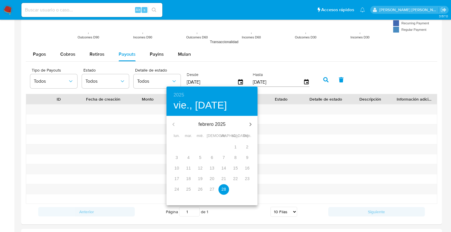
type input "28/02/2025"
click at [222, 191] on p "28" at bounding box center [223, 189] width 5 height 6
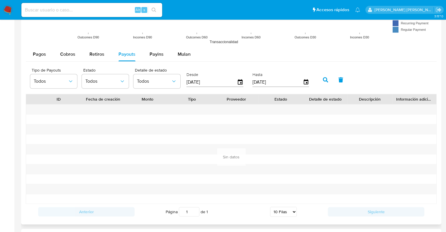
click at [323, 78] on icon "button" at bounding box center [325, 79] width 5 height 5
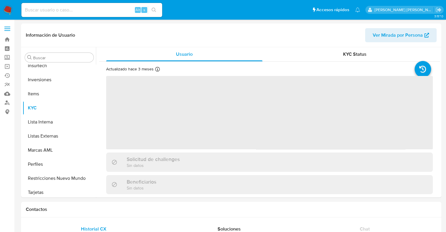
scroll to position [276, 0]
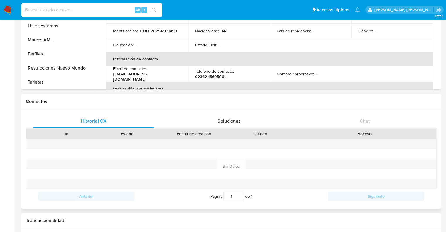
select select "10"
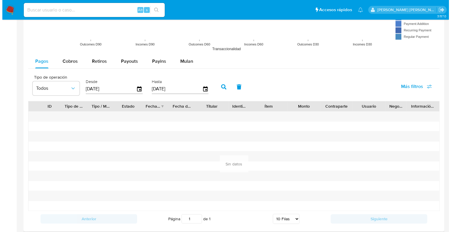
scroll to position [528, 0]
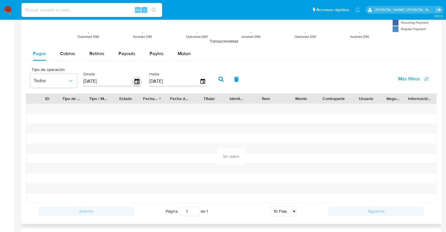
click at [136, 81] on icon "button" at bounding box center [137, 81] width 10 height 10
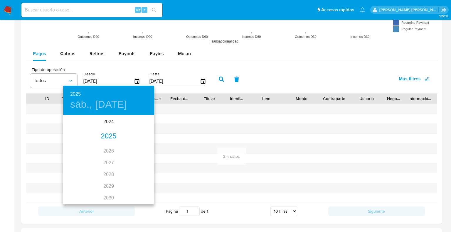
click at [99, 135] on div "2025" at bounding box center [108, 137] width 91 height 12
click at [79, 129] on div "ene." at bounding box center [78, 127] width 30 height 22
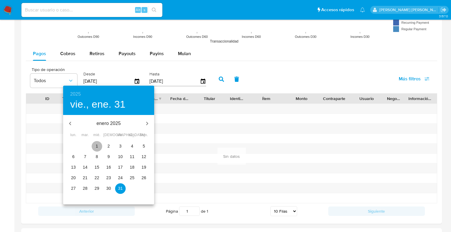
click at [100, 147] on span "1" at bounding box center [97, 146] width 11 height 6
type input "[DATE]"
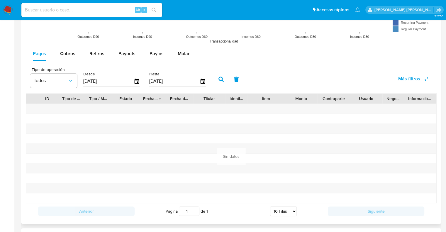
click at [222, 79] on icon "button" at bounding box center [221, 79] width 5 height 5
click at [67, 54] on span "Cobros" at bounding box center [67, 53] width 15 height 7
select select "10"
click at [137, 84] on icon "button" at bounding box center [137, 81] width 10 height 10
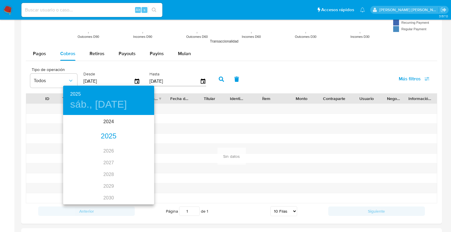
click at [104, 138] on div "2025" at bounding box center [108, 137] width 91 height 12
click at [79, 130] on div "ene." at bounding box center [78, 127] width 30 height 22
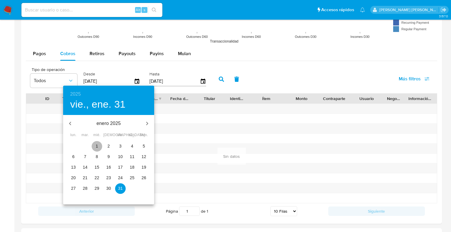
click at [96, 147] on p "1" at bounding box center [97, 146] width 2 height 6
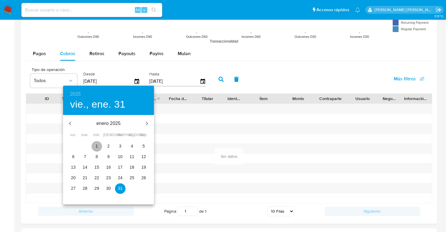
type input "[DATE]"
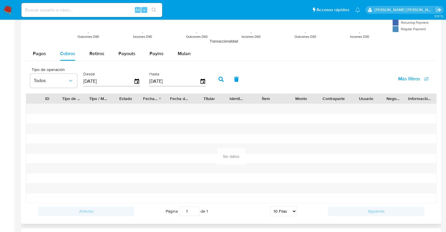
click at [224, 78] on button "button" at bounding box center [221, 79] width 15 height 14
click at [92, 53] on span "Retiros" at bounding box center [96, 53] width 15 height 7
select select "10"
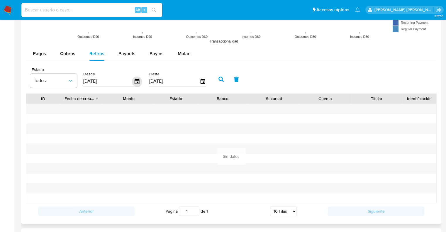
click at [137, 82] on icon "button" at bounding box center [137, 81] width 5 height 5
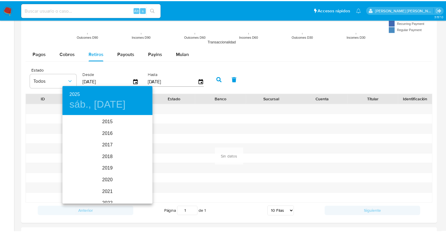
scroll to position [82, 0]
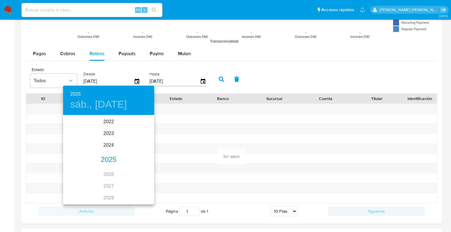
click at [106, 157] on div "2025" at bounding box center [108, 160] width 91 height 12
click at [75, 127] on div "ene." at bounding box center [78, 127] width 30 height 22
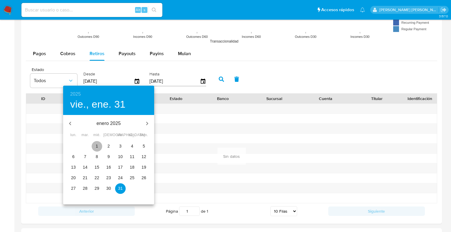
click at [97, 147] on p "1" at bounding box center [97, 146] width 2 height 6
type input "[DATE]"
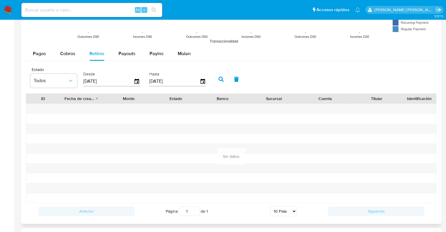
click at [220, 80] on icon "button" at bounding box center [221, 79] width 5 height 5
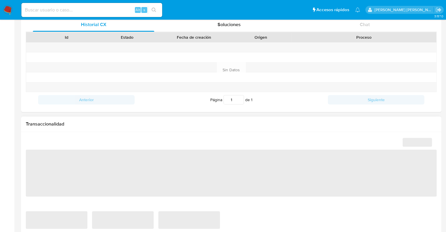
scroll to position [205, 0]
select select "10"
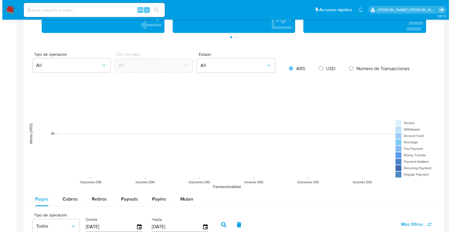
scroll to position [528, 0]
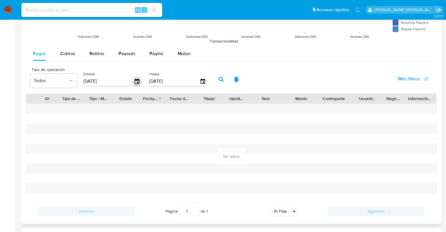
click at [137, 82] on icon "button" at bounding box center [137, 81] width 5 height 5
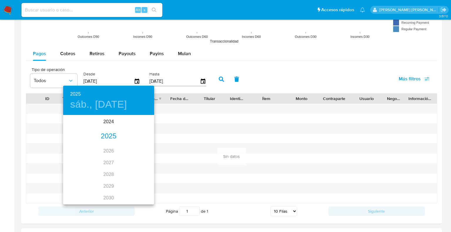
click at [106, 137] on div "2025" at bounding box center [108, 137] width 91 height 12
click at [80, 129] on div "ene." at bounding box center [78, 127] width 30 height 22
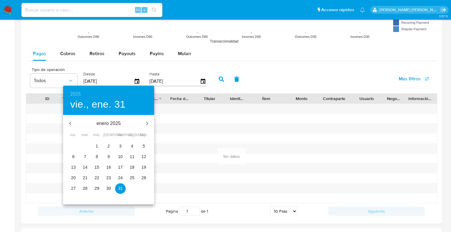
click at [99, 148] on span "1" at bounding box center [97, 146] width 11 height 6
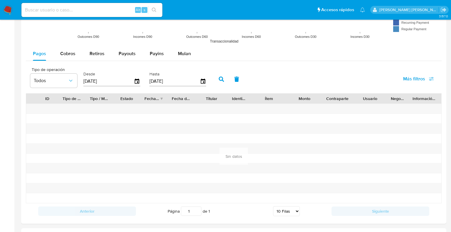
type input "[DATE]"
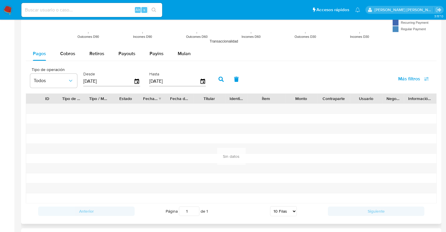
click at [219, 81] on icon "button" at bounding box center [221, 79] width 5 height 5
click at [68, 53] on span "Cobros" at bounding box center [67, 53] width 15 height 7
select select "10"
click at [137, 78] on icon "button" at bounding box center [137, 81] width 10 height 10
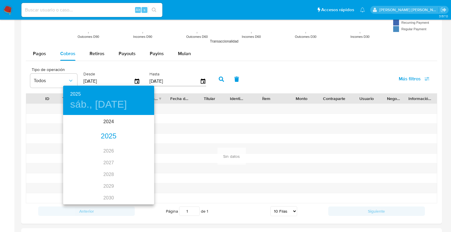
click at [106, 136] on div "2025" at bounding box center [108, 137] width 91 height 12
click at [77, 128] on div "ene." at bounding box center [78, 127] width 30 height 22
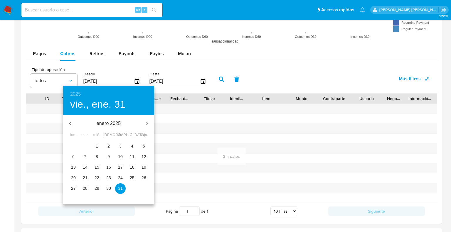
click at [97, 147] on p "1" at bounding box center [97, 146] width 2 height 6
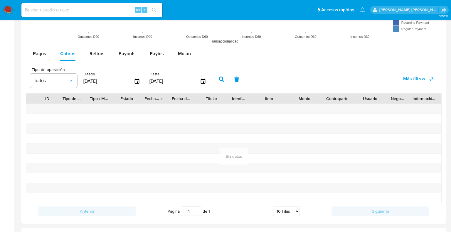
type input "[DATE]"
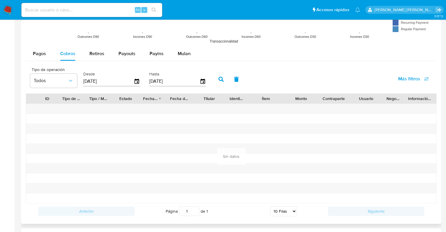
click at [222, 79] on icon "button" at bounding box center [221, 79] width 5 height 5
click at [101, 55] on span "Retiros" at bounding box center [96, 53] width 15 height 7
select select "10"
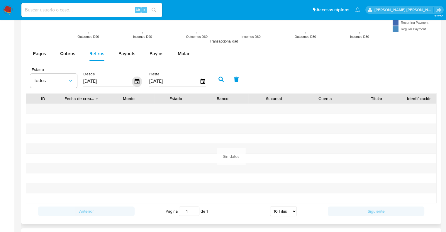
click at [138, 81] on icon "button" at bounding box center [137, 81] width 10 height 10
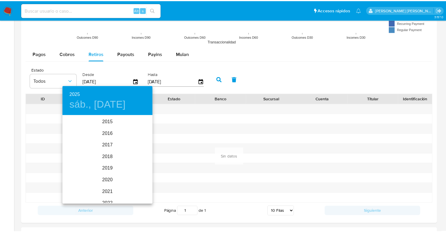
scroll to position [82, 0]
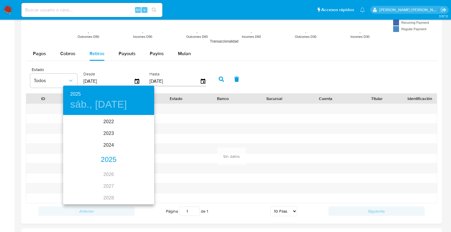
click at [112, 163] on div "2025" at bounding box center [108, 160] width 91 height 12
click at [75, 126] on div "ene." at bounding box center [78, 127] width 30 height 22
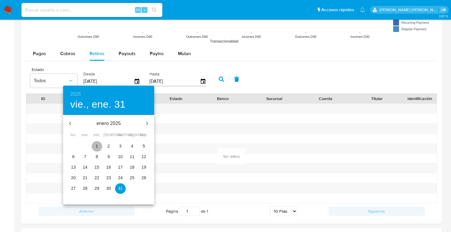
click at [97, 148] on p "1" at bounding box center [97, 146] width 2 height 6
type input "[DATE]"
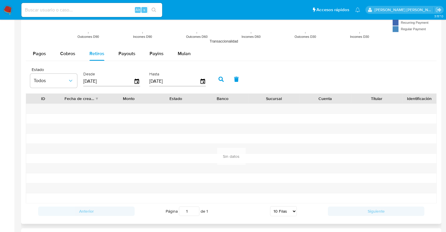
click at [219, 81] on icon "button" at bounding box center [221, 79] width 5 height 5
click at [130, 54] on span "Payouts" at bounding box center [127, 53] width 17 height 7
select select "10"
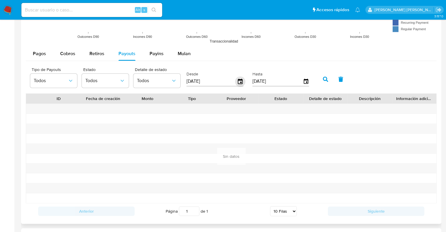
click at [242, 82] on icon "button" at bounding box center [240, 81] width 10 height 10
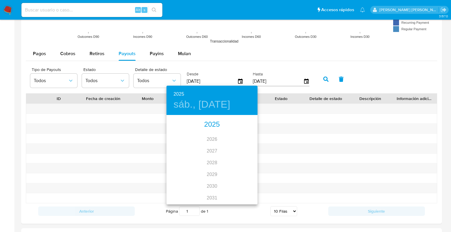
click at [210, 122] on div "2025" at bounding box center [211, 125] width 91 height 12
click at [209, 128] on div "feb." at bounding box center [212, 127] width 30 height 22
type input "28/02/2025"
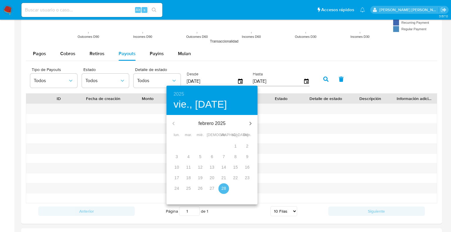
drag, startPoint x: 221, startPoint y: 190, endPoint x: 226, endPoint y: 185, distance: 7.1
click at [222, 190] on p "28" at bounding box center [223, 188] width 5 height 6
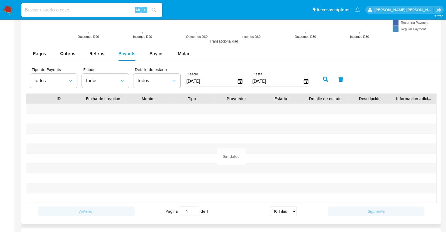
click at [326, 78] on icon "button" at bounding box center [325, 79] width 5 height 5
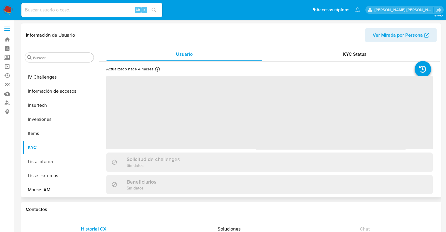
scroll to position [276, 0]
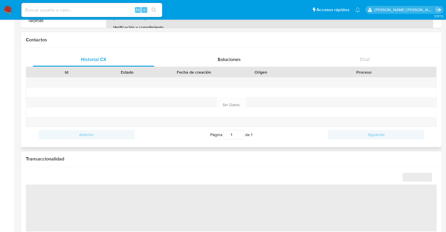
select select "10"
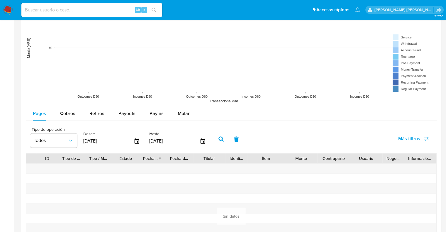
scroll to position [469, 0]
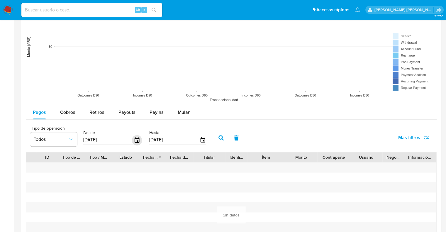
click at [134, 139] on icon "button" at bounding box center [137, 140] width 10 height 10
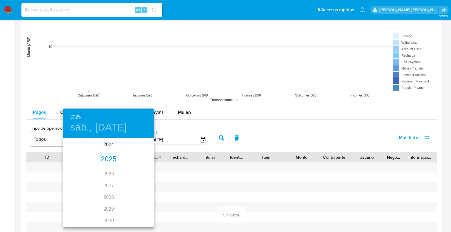
click at [108, 158] on div "2025" at bounding box center [108, 159] width 91 height 12
click at [75, 146] on div "ene." at bounding box center [78, 150] width 30 height 22
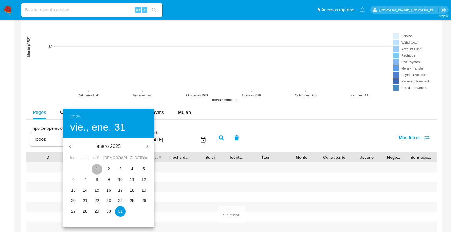
click at [96, 168] on p "1" at bounding box center [97, 169] width 2 height 6
type input "[DATE]"
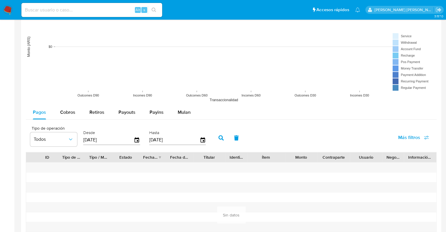
click at [222, 137] on icon "button" at bounding box center [221, 137] width 5 height 5
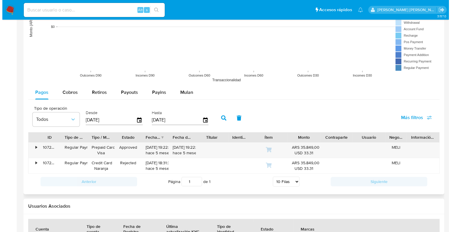
scroll to position [499, 0]
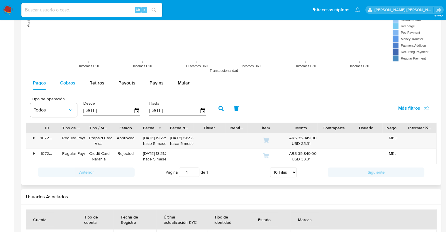
click at [68, 83] on span "Cobros" at bounding box center [67, 83] width 15 height 7
select select "10"
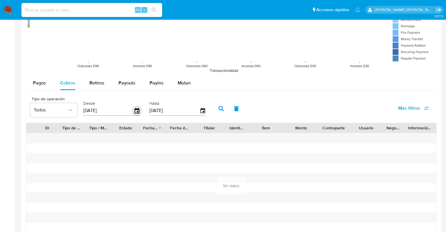
click at [136, 109] on icon "button" at bounding box center [137, 110] width 5 height 5
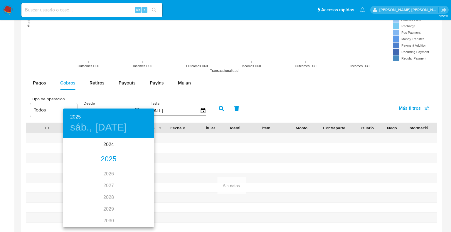
click at [110, 157] on div "2025" at bounding box center [108, 159] width 91 height 12
click at [80, 149] on div "ene." at bounding box center [78, 150] width 30 height 22
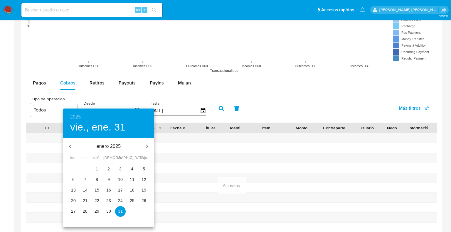
click at [97, 165] on button "1" at bounding box center [97, 169] width 11 height 11
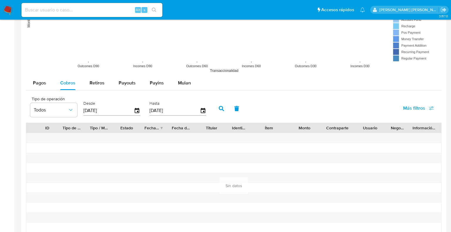
type input "[DATE]"
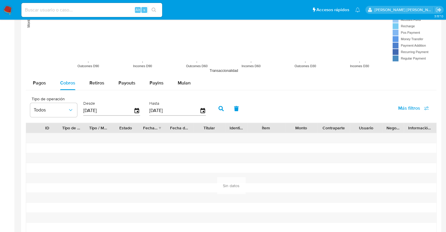
click at [220, 109] on icon "button" at bounding box center [221, 108] width 5 height 5
click at [37, 84] on span "Pagos" at bounding box center [39, 83] width 13 height 7
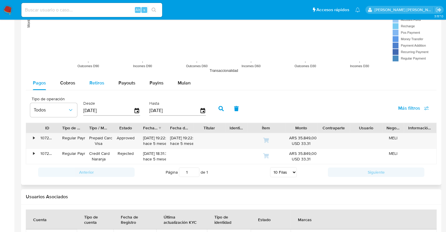
click at [99, 79] on div "Retiros" at bounding box center [96, 83] width 15 height 14
select select "10"
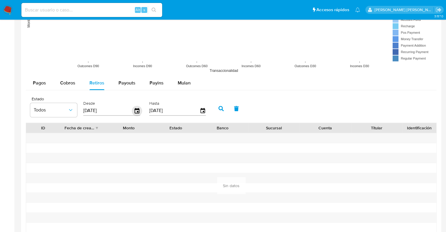
click at [135, 111] on icon "button" at bounding box center [137, 110] width 5 height 5
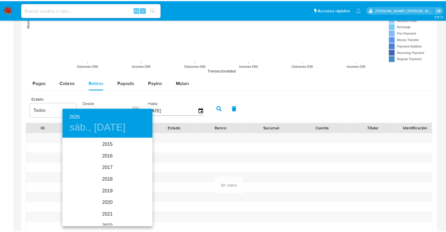
scroll to position [82, 0]
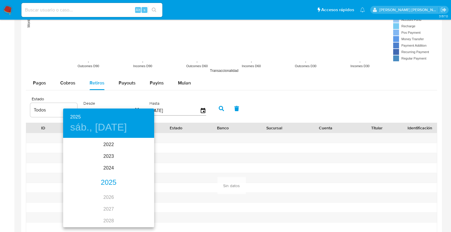
click at [108, 183] on div "2025" at bounding box center [108, 183] width 91 height 12
click at [76, 152] on div "ene." at bounding box center [78, 150] width 30 height 22
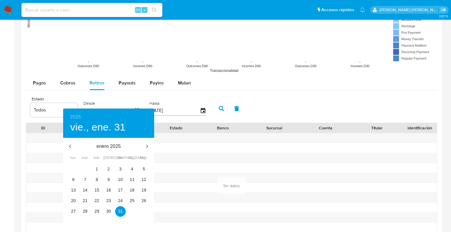
click at [102, 172] on div "1" at bounding box center [97, 169] width 12 height 11
type input "[DATE]"
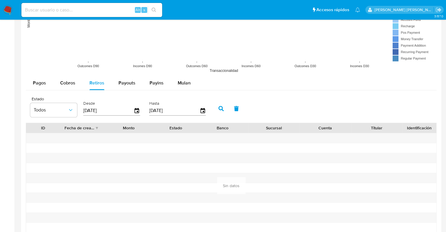
click at [221, 111] on icon "button" at bounding box center [221, 108] width 5 height 5
click at [130, 86] on span "Payouts" at bounding box center [127, 83] width 17 height 7
select select "10"
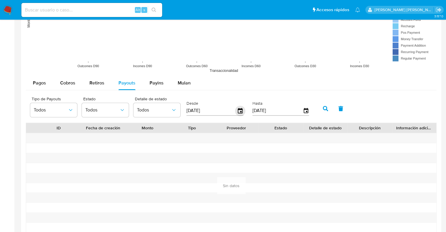
click at [238, 109] on icon "button" at bounding box center [240, 110] width 5 height 5
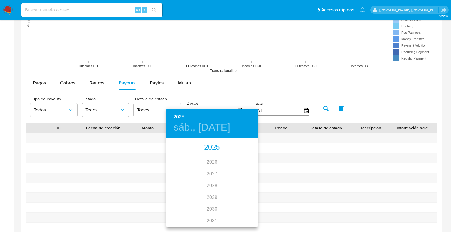
click at [212, 151] on div "2025" at bounding box center [211, 148] width 91 height 12
click at [209, 148] on div "feb." at bounding box center [212, 150] width 30 height 22
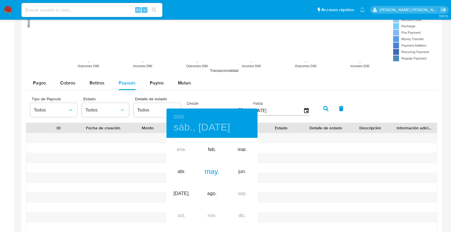
type input "28/02/2025"
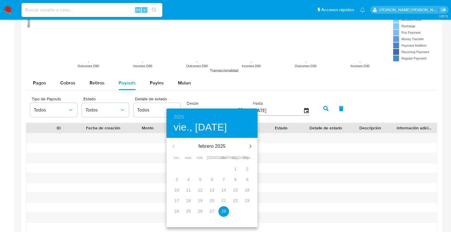
click at [222, 212] on p "28" at bounding box center [223, 211] width 5 height 6
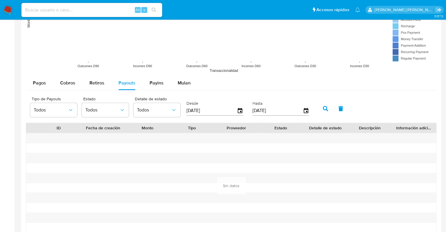
click at [323, 109] on icon "button" at bounding box center [325, 108] width 5 height 5
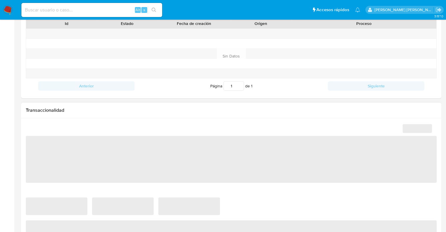
scroll to position [264, 0]
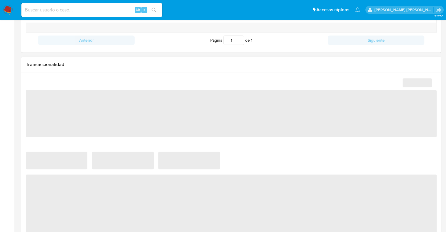
select select "10"
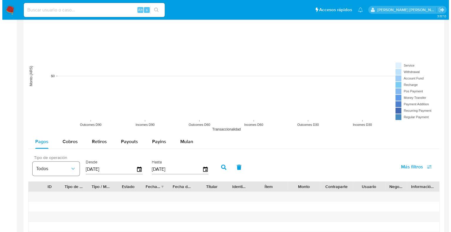
scroll to position [499, 0]
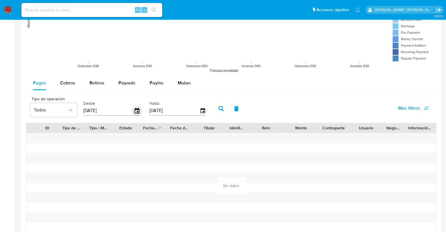
click at [140, 112] on icon "button" at bounding box center [137, 111] width 10 height 10
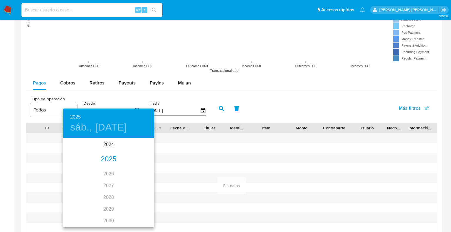
click at [101, 156] on div "2025" at bounding box center [108, 159] width 91 height 12
click at [79, 147] on div "ene." at bounding box center [78, 150] width 30 height 22
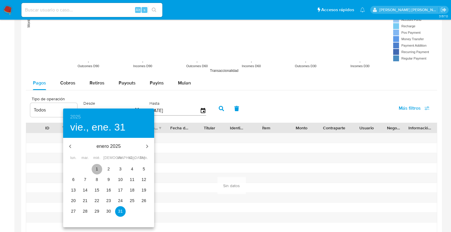
click at [99, 168] on span "1" at bounding box center [97, 169] width 11 height 6
type input "[DATE]"
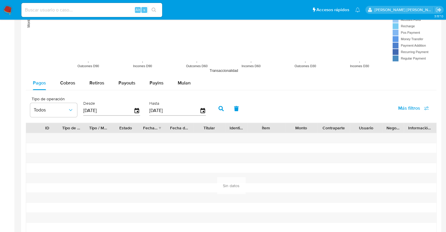
click at [219, 109] on icon "button" at bounding box center [221, 108] width 5 height 5
click at [70, 84] on span "Cobros" at bounding box center [67, 83] width 15 height 7
select select "10"
click at [135, 111] on icon "button" at bounding box center [137, 111] width 10 height 10
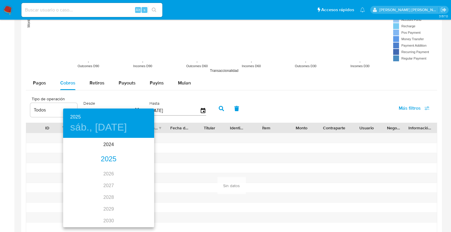
click at [104, 157] on div "2025" at bounding box center [108, 159] width 91 height 12
click at [79, 150] on div "ene." at bounding box center [78, 150] width 30 height 22
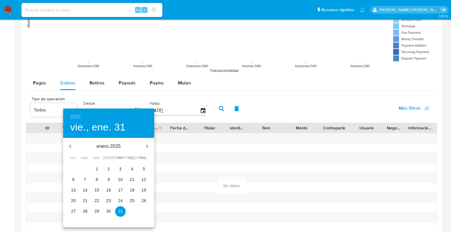
click at [97, 169] on p "1" at bounding box center [97, 169] width 2 height 6
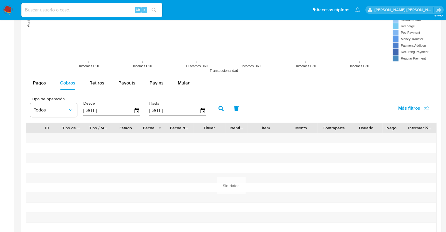
drag, startPoint x: 237, startPoint y: 109, endPoint x: 237, endPoint y: 112, distance: 3.5
click at [237, 109] on icon "button" at bounding box center [236, 108] width 5 height 5
click at [136, 112] on icon "button" at bounding box center [137, 111] width 10 height 10
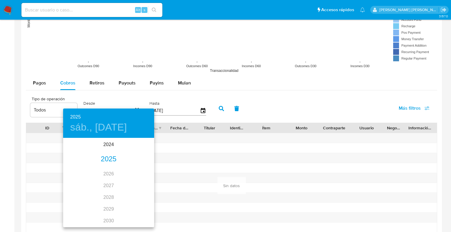
click at [105, 162] on div "2025" at bounding box center [108, 159] width 91 height 12
click at [75, 149] on div "ene." at bounding box center [78, 150] width 30 height 22
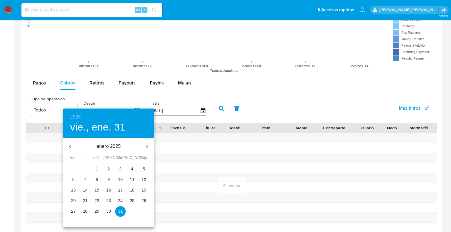
click at [97, 167] on p "1" at bounding box center [97, 169] width 2 height 6
type input "[DATE]"
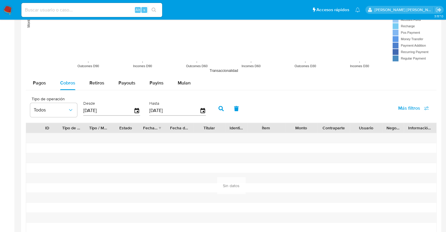
click at [222, 107] on icon "button" at bounding box center [221, 108] width 5 height 5
click at [90, 84] on span "Retiros" at bounding box center [96, 83] width 15 height 7
select select "10"
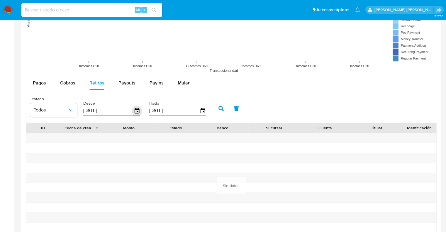
click at [136, 109] on icon "button" at bounding box center [137, 110] width 5 height 5
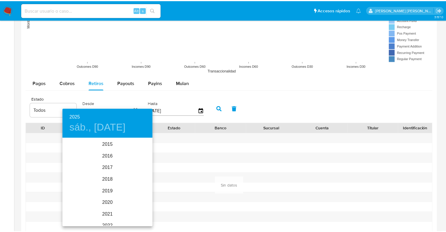
scroll to position [82, 0]
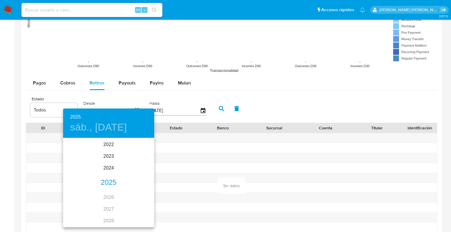
click at [102, 180] on div "2025" at bounding box center [108, 183] width 91 height 12
click at [76, 149] on div "ene." at bounding box center [78, 150] width 30 height 22
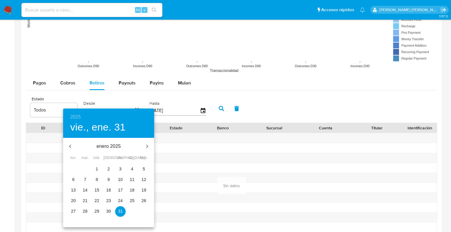
click at [96, 169] on p "1" at bounding box center [97, 169] width 2 height 6
type input "[DATE]"
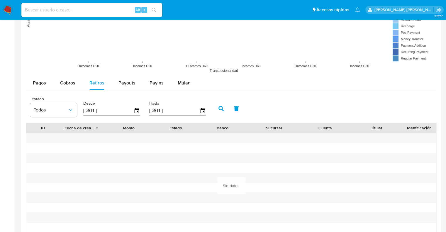
click at [216, 106] on button "button" at bounding box center [221, 109] width 15 height 14
click at [129, 84] on span "Payouts" at bounding box center [127, 83] width 17 height 7
select select "10"
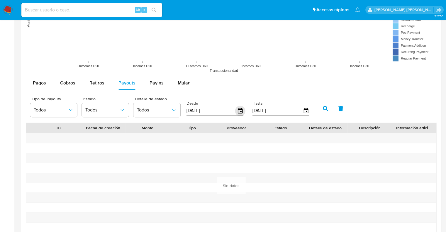
click at [240, 111] on icon "button" at bounding box center [240, 110] width 5 height 5
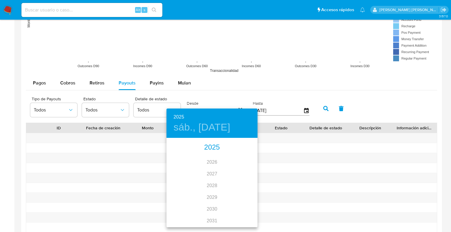
click at [205, 147] on div "2025" at bounding box center [211, 148] width 91 height 12
click at [214, 150] on div "feb." at bounding box center [212, 150] width 30 height 22
type input "[DATE]"
click at [224, 213] on p "28" at bounding box center [223, 211] width 5 height 6
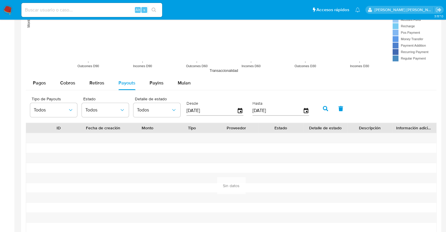
click at [326, 107] on icon "button" at bounding box center [325, 108] width 5 height 5
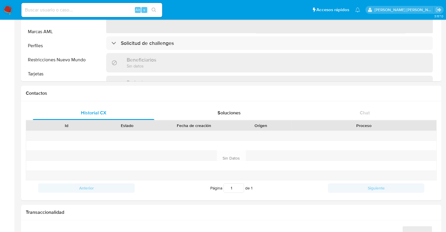
scroll to position [176, 0]
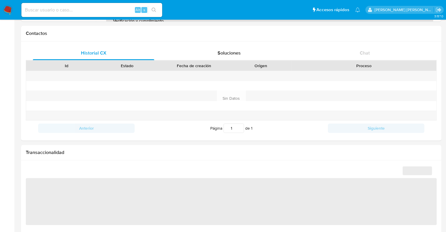
select select "10"
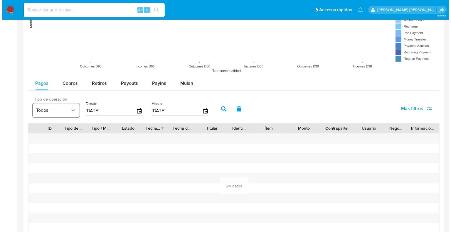
scroll to position [499, 0]
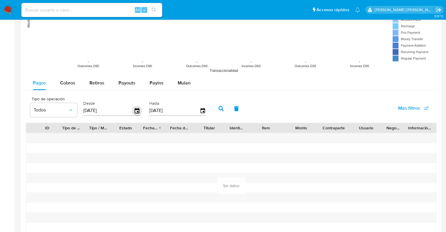
click at [137, 111] on icon "button" at bounding box center [137, 110] width 5 height 5
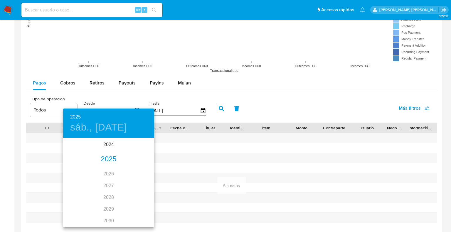
click at [105, 159] on div "2025" at bounding box center [108, 159] width 91 height 12
click at [80, 149] on div "ene." at bounding box center [78, 150] width 30 height 22
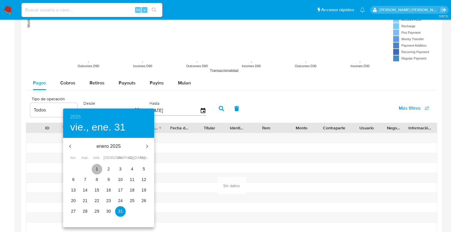
click at [94, 170] on span "1" at bounding box center [97, 169] width 11 height 6
type input "[DATE]"
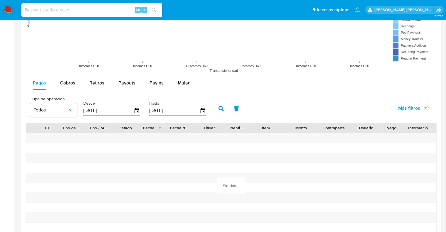
click at [221, 110] on icon "button" at bounding box center [221, 108] width 5 height 5
click at [68, 83] on span "Cobros" at bounding box center [67, 83] width 15 height 7
select select "10"
click at [136, 108] on icon "button" at bounding box center [137, 110] width 5 height 5
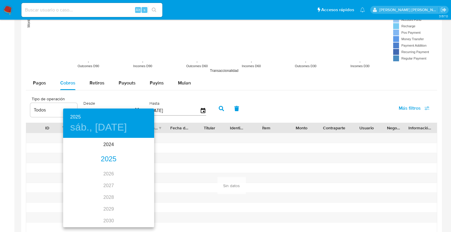
click at [105, 158] on div "2025" at bounding box center [108, 159] width 91 height 12
click at [80, 148] on div "ene." at bounding box center [78, 150] width 30 height 22
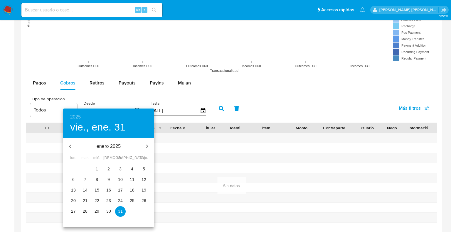
click at [98, 168] on p "1" at bounding box center [97, 169] width 2 height 6
type input "[DATE]"
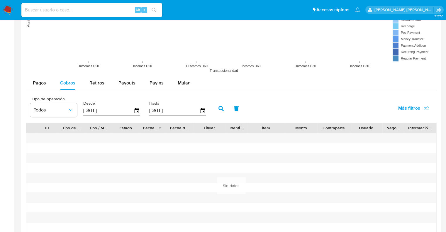
click at [223, 109] on icon "button" at bounding box center [221, 108] width 5 height 5
click at [96, 83] on span "Retiros" at bounding box center [96, 83] width 15 height 7
select select "10"
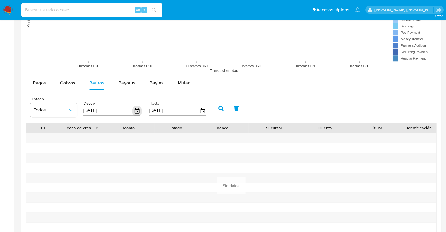
click at [136, 110] on icon "button" at bounding box center [137, 111] width 10 height 10
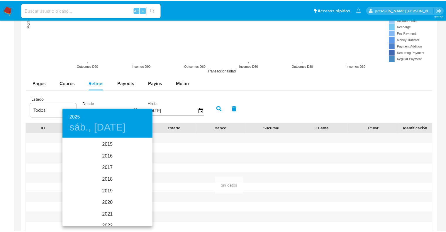
scroll to position [82, 0]
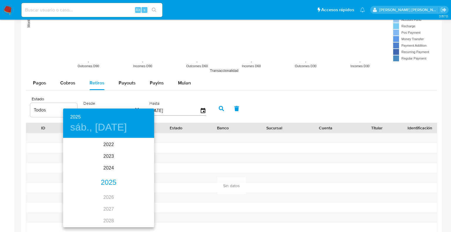
click at [107, 180] on div "2025" at bounding box center [108, 183] width 91 height 12
click at [79, 148] on div "ene." at bounding box center [78, 150] width 30 height 22
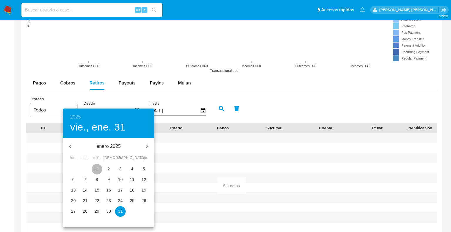
click at [97, 170] on p "1" at bounding box center [97, 169] width 2 height 6
type input "[DATE]"
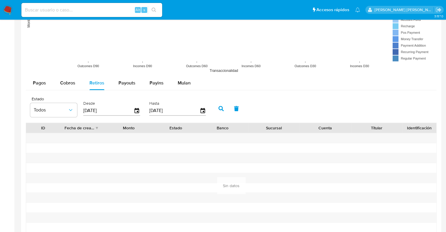
click at [222, 107] on icon "button" at bounding box center [221, 108] width 5 height 5
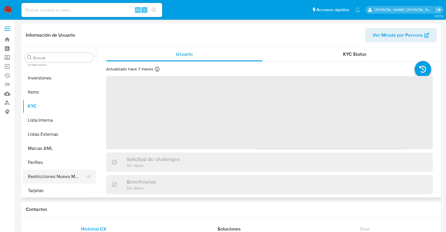
scroll to position [276, 0]
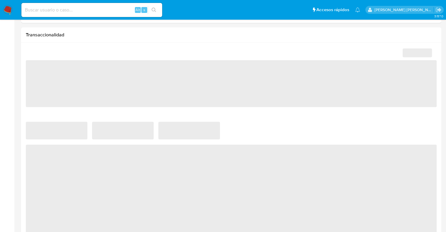
select select "10"
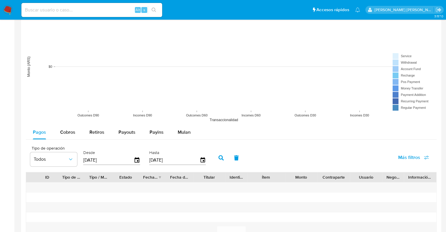
scroll to position [440, 0]
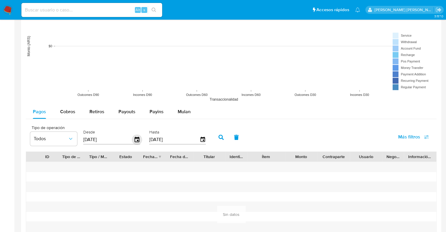
click at [139, 139] on icon "button" at bounding box center [137, 139] width 5 height 5
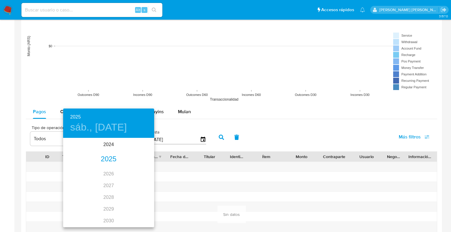
click at [110, 157] on div "2025" at bounding box center [108, 159] width 91 height 12
click at [75, 148] on div "ene." at bounding box center [78, 150] width 30 height 22
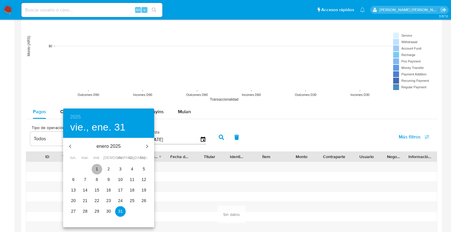
click at [96, 168] on span "1" at bounding box center [97, 169] width 11 height 6
type input "[DATE]"
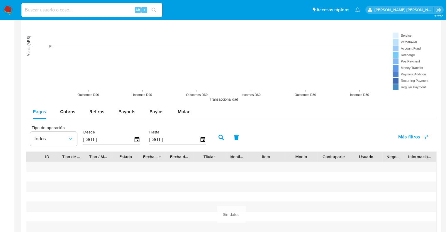
click at [219, 135] on icon "button" at bounding box center [221, 137] width 5 height 5
click at [68, 111] on span "Cobros" at bounding box center [67, 111] width 15 height 7
select select "10"
